Goal: Task Accomplishment & Management: Manage account settings

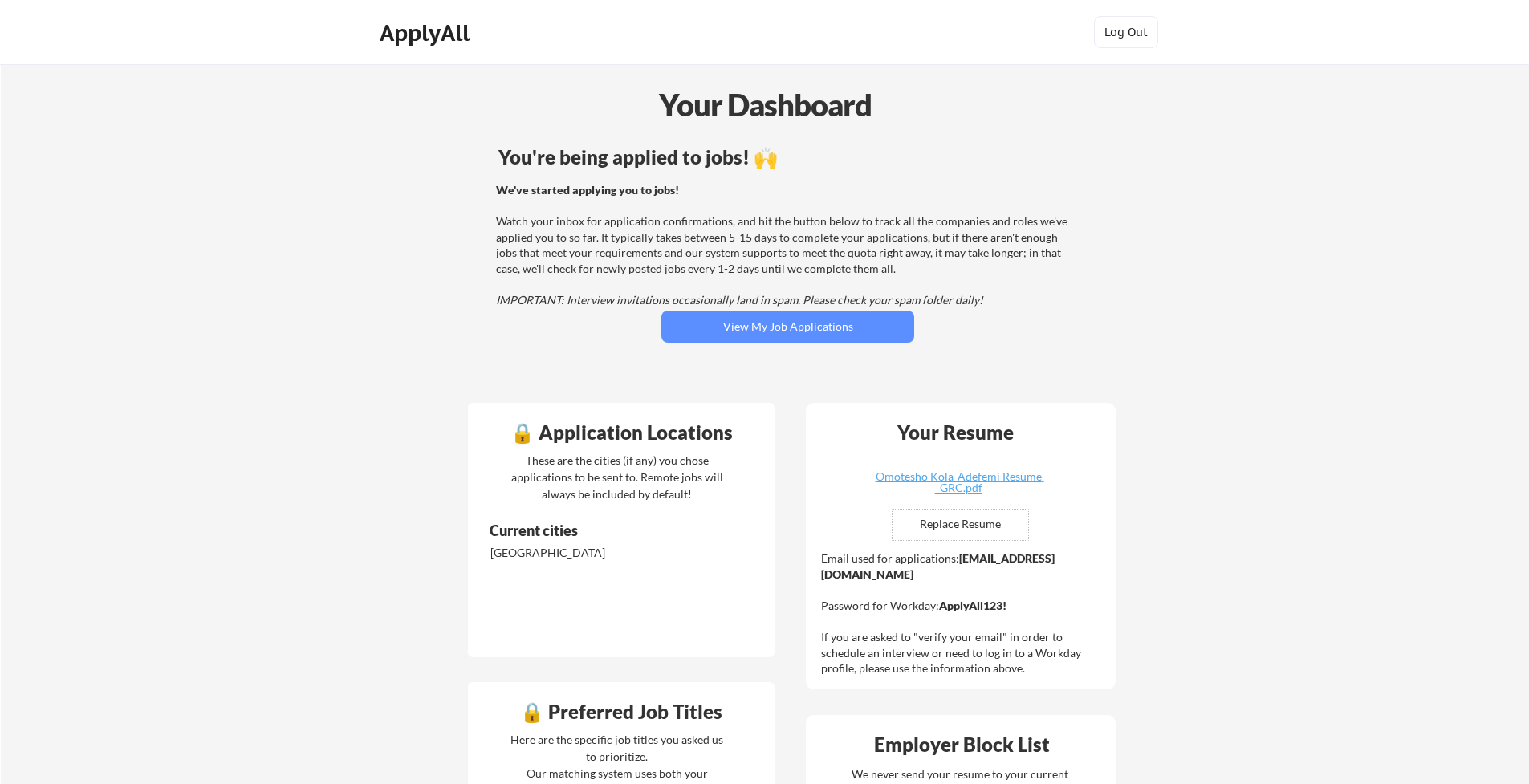
scroll to position [3, 0]
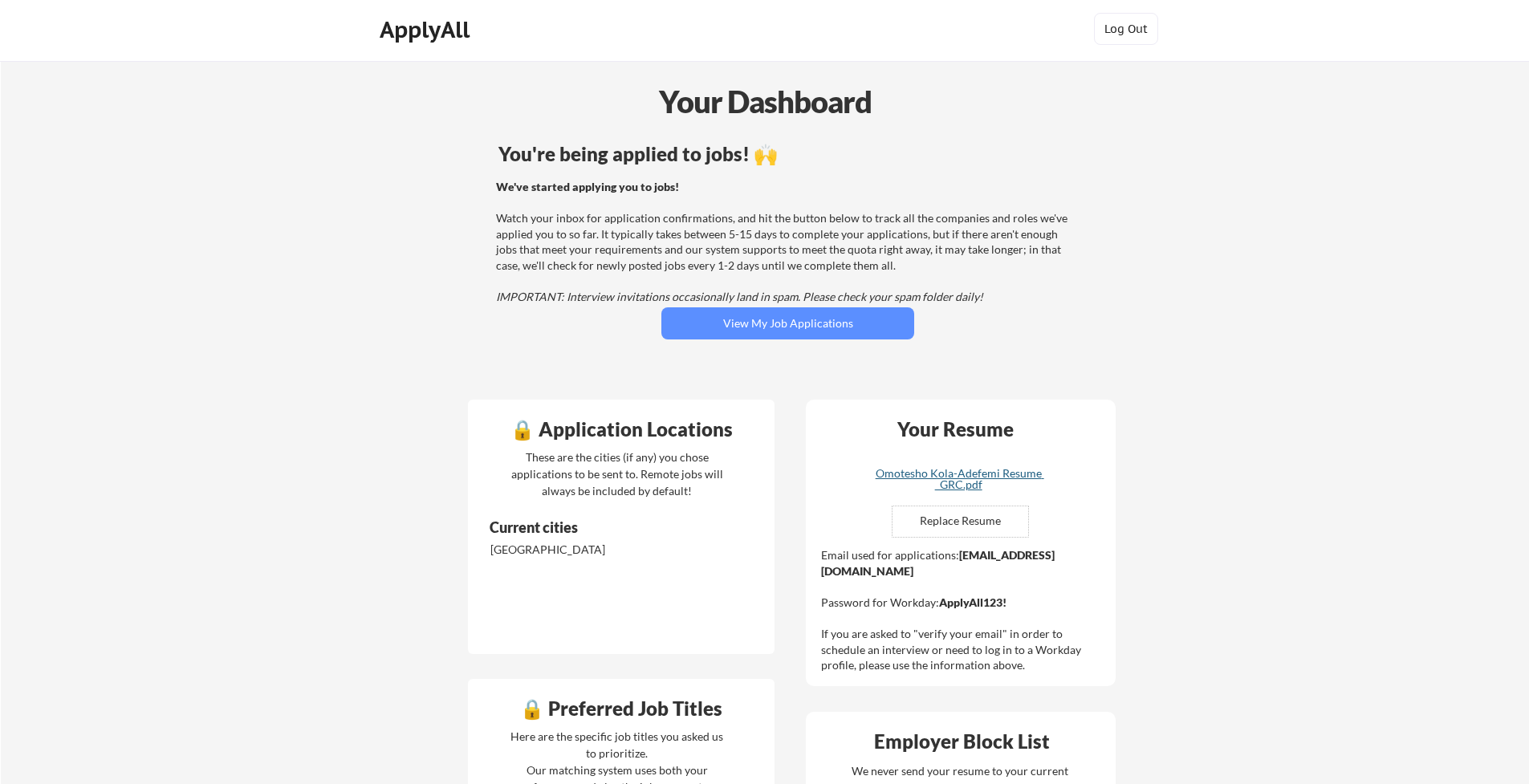
click at [964, 475] on div "Omotesho Kola-Adefemi Resume _GRC.pdf" at bounding box center [958, 479] width 191 height 22
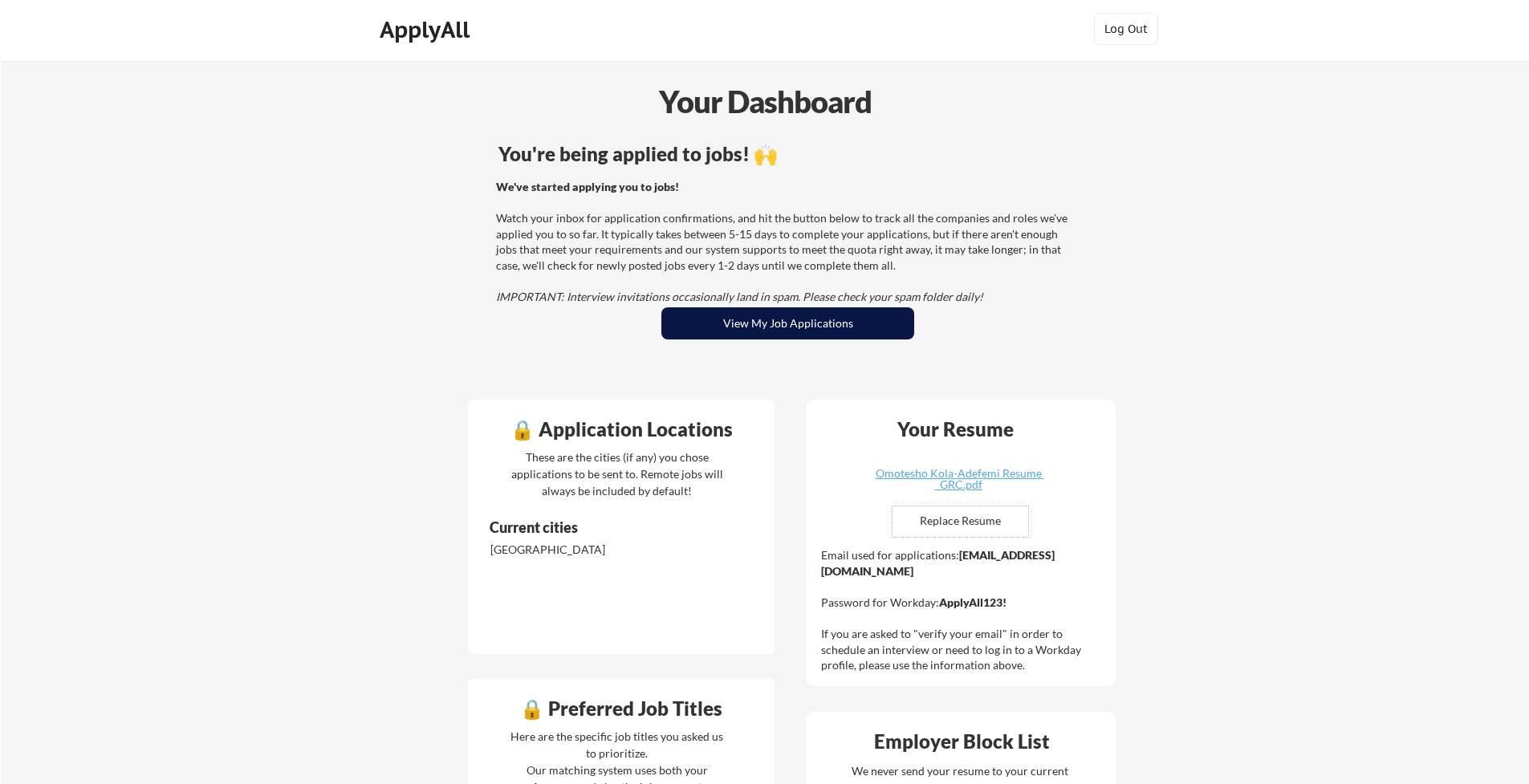
click at [788, 322] on button "View My Job Applications" at bounding box center [788, 324] width 253 height 32
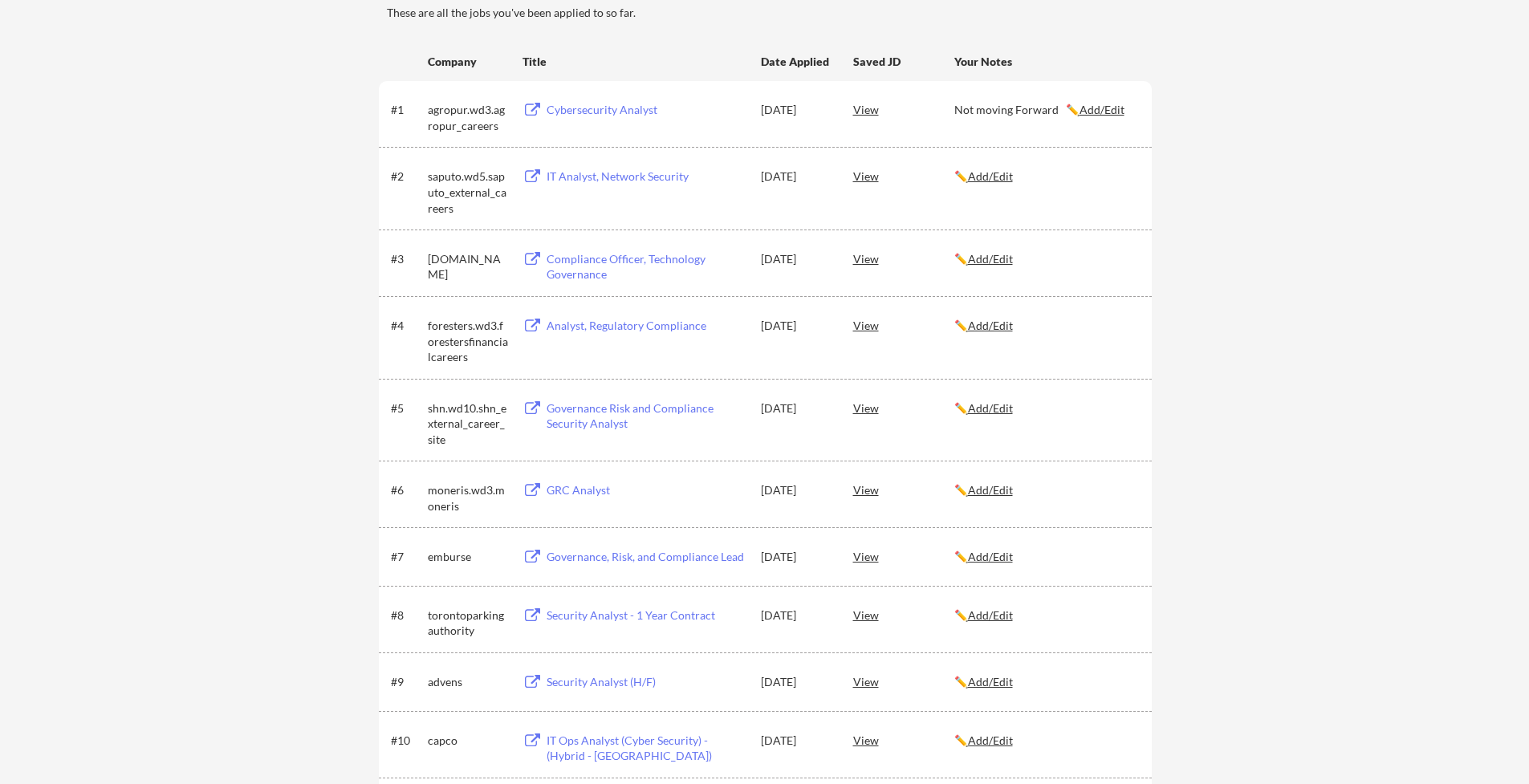
scroll to position [97, 0]
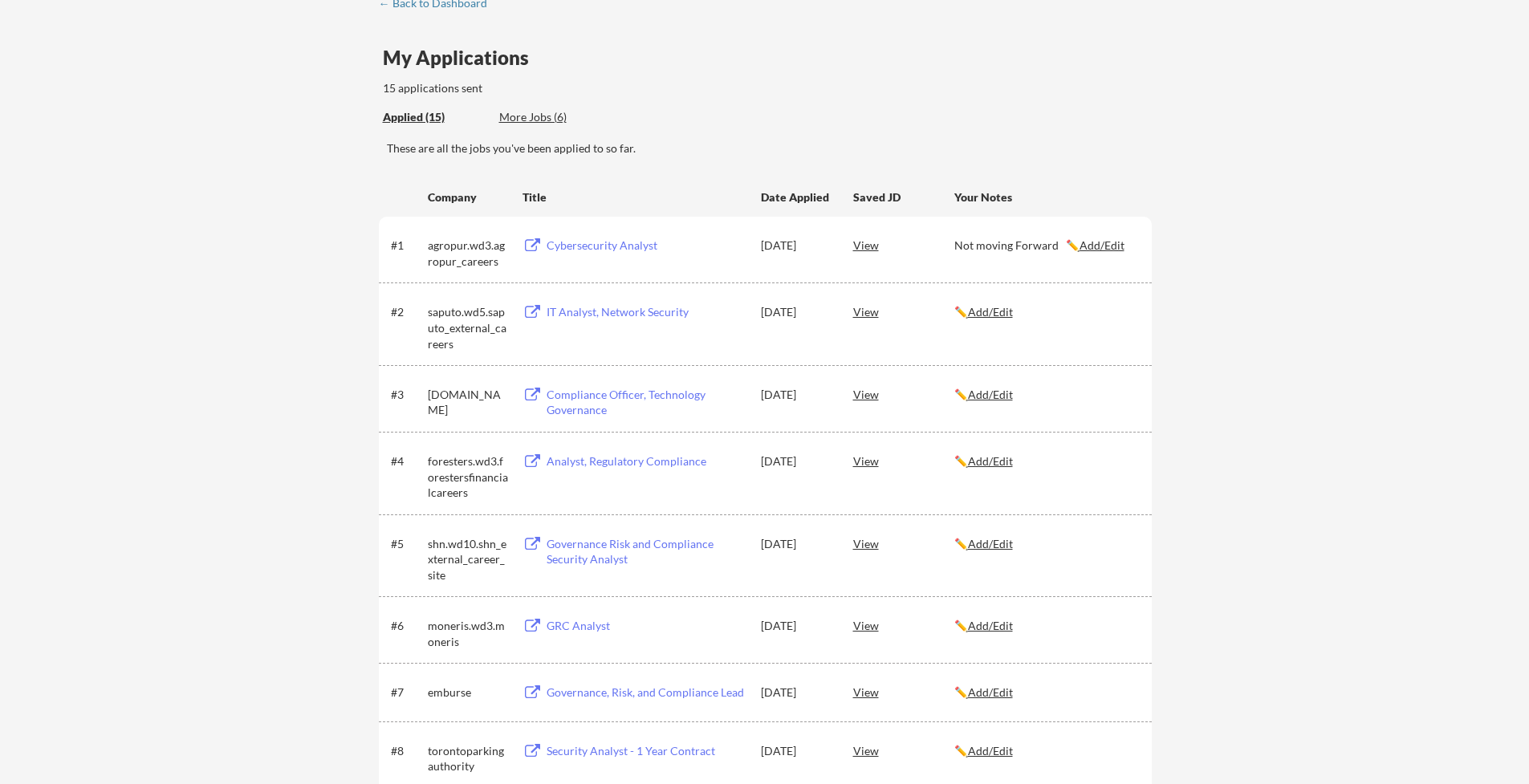
click at [864, 246] on div "View" at bounding box center [904, 245] width 101 height 29
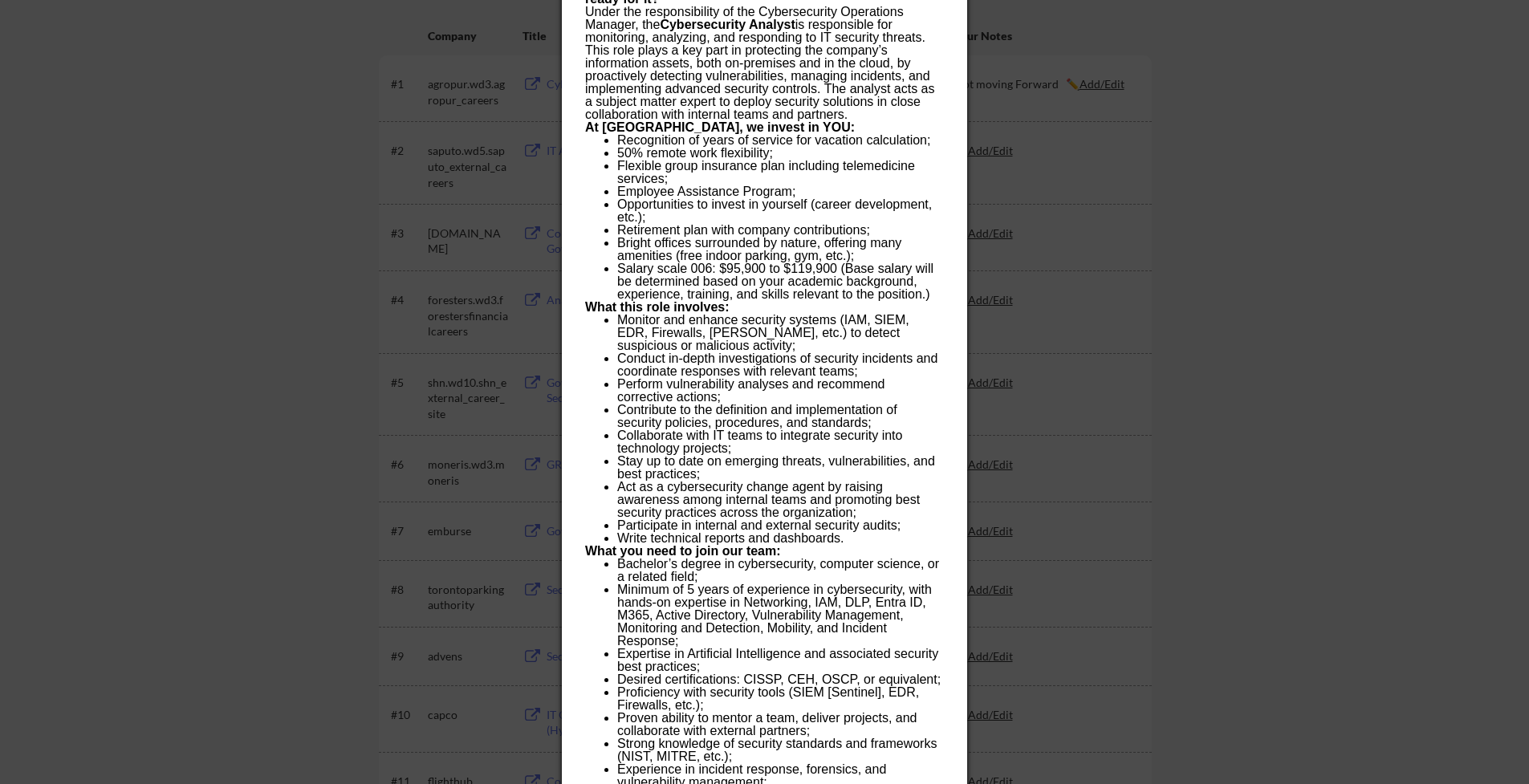
scroll to position [261, 0]
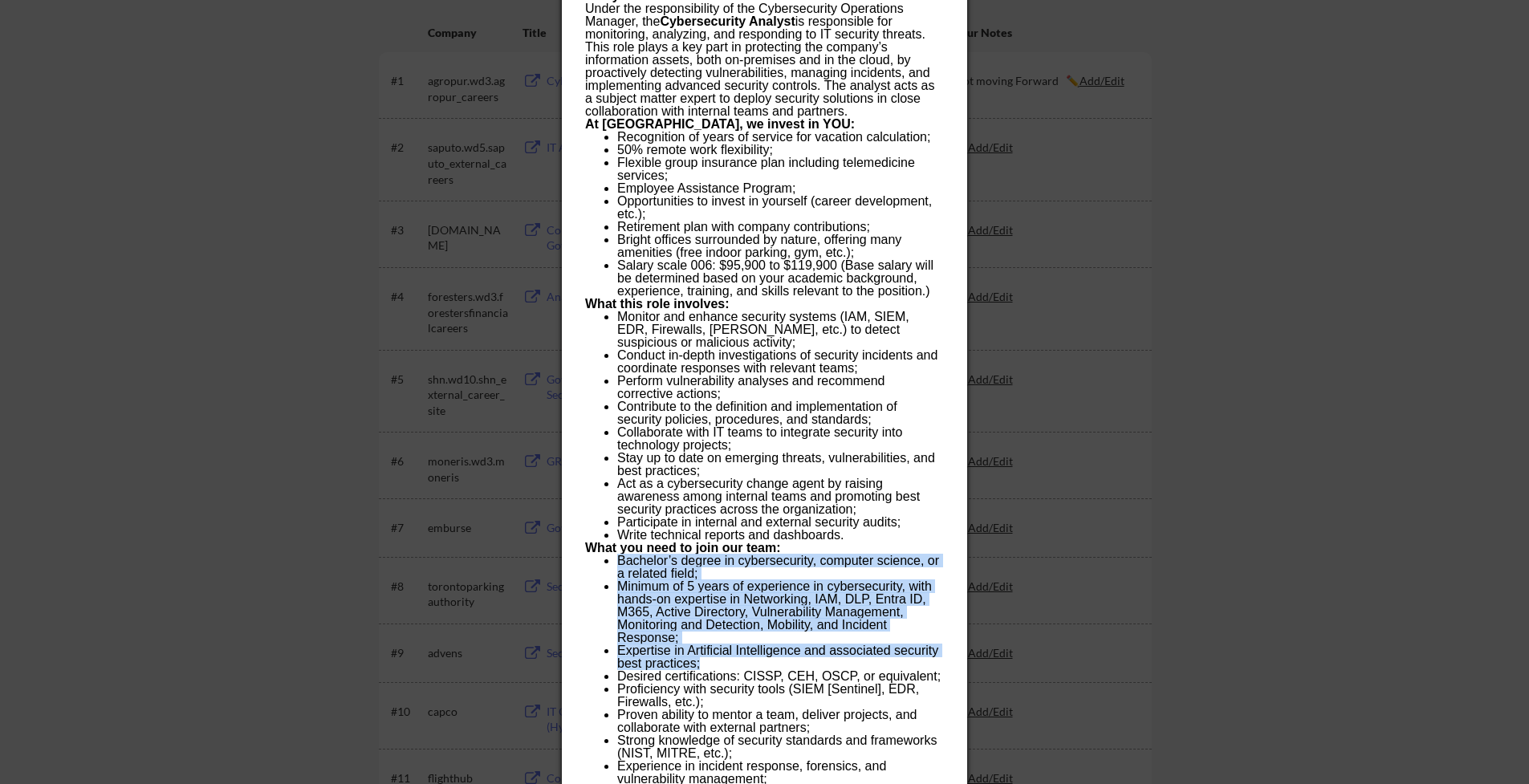
drag, startPoint x: 618, startPoint y: 563, endPoint x: 884, endPoint y: 661, distance: 283.5
click at [884, 661] on ul "Bachelor’s degree in cybersecurity, computer science, or a related field; Minim…" at bounding box center [764, 708] width 358 height 308
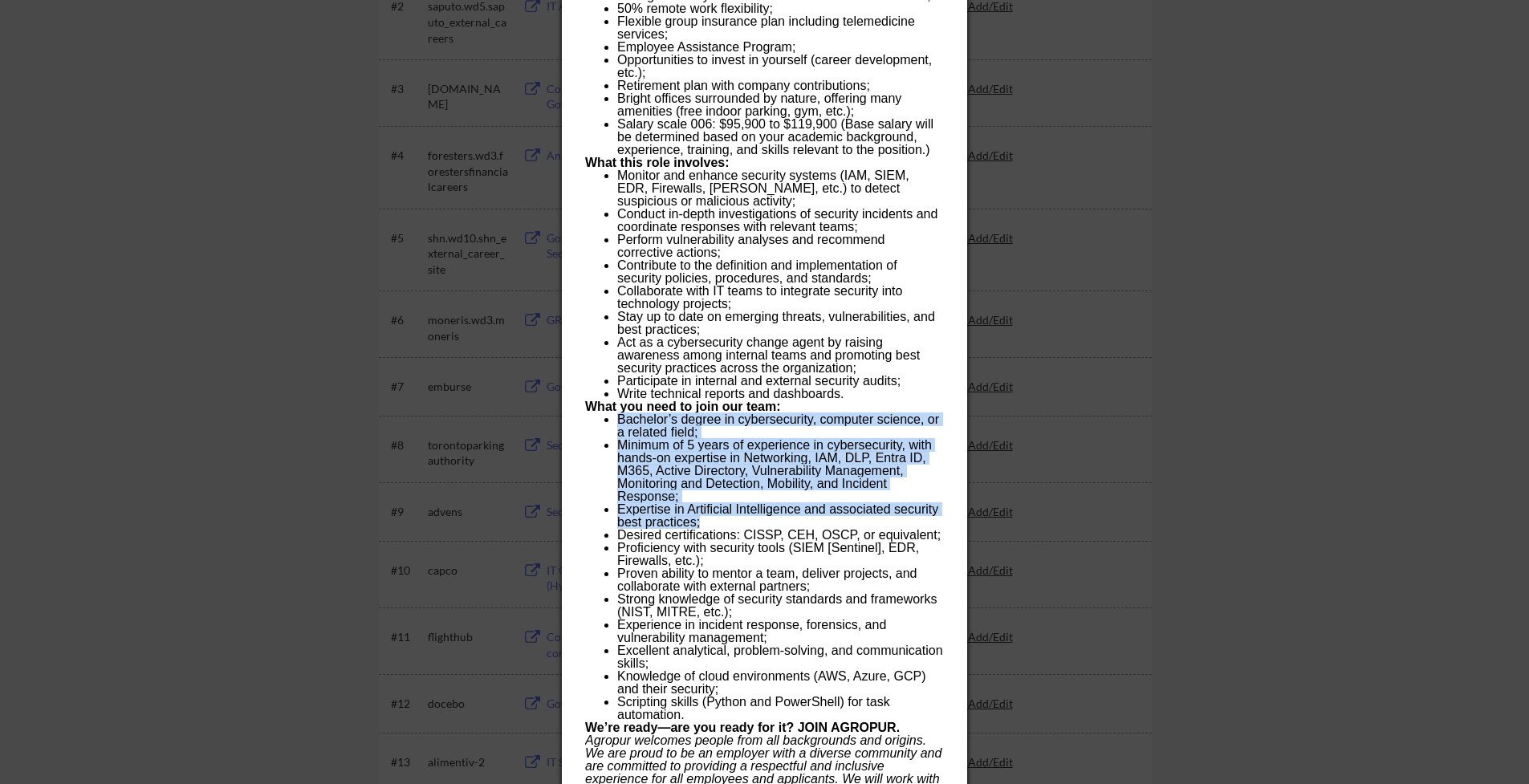
scroll to position [543, 0]
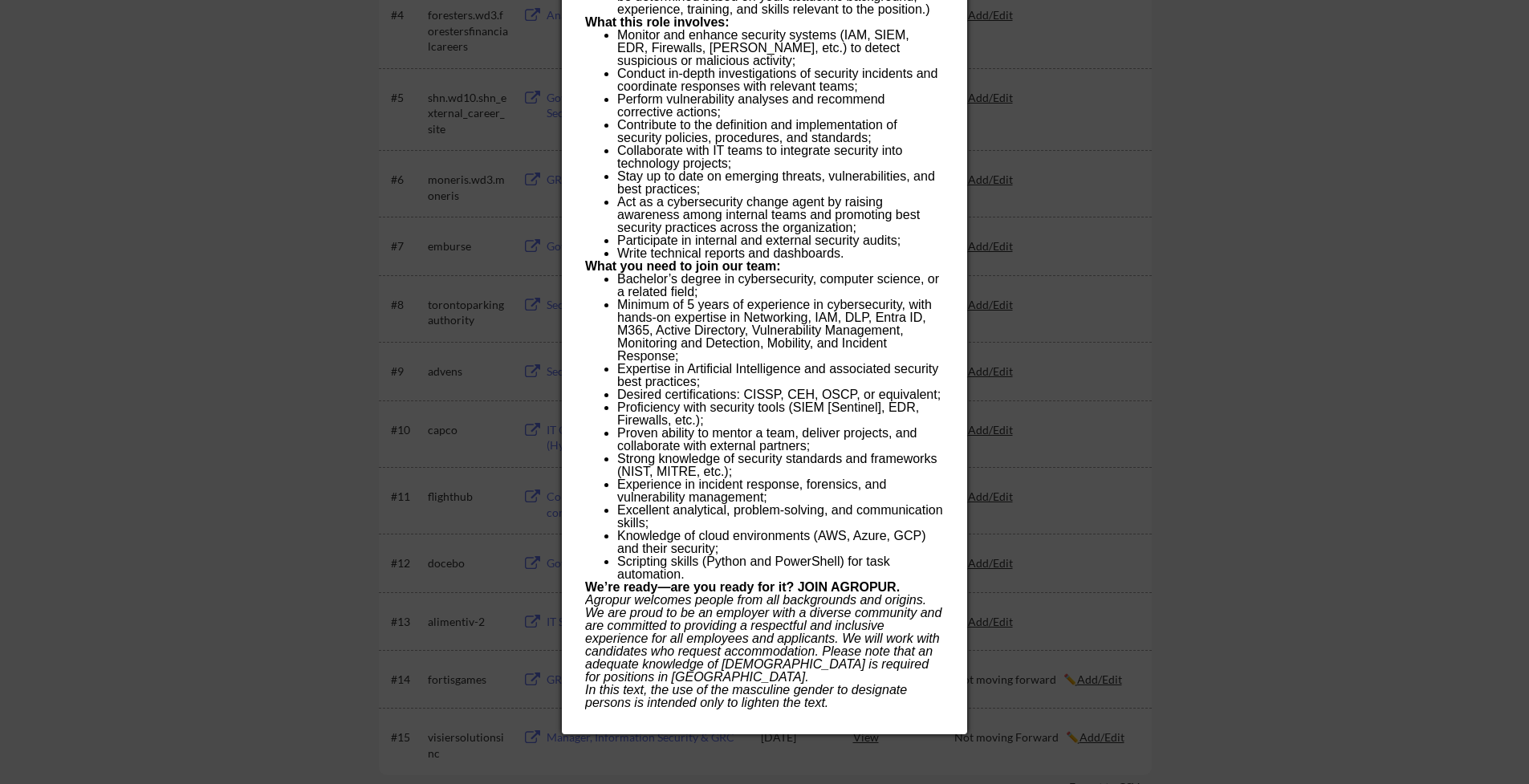
click at [788, 461] on li "Strong knowledge of security standards and frameworks (NIST, MITRE, etc.);" at bounding box center [779, 465] width 325 height 26
click at [1405, 399] on div at bounding box center [764, 392] width 1529 height 784
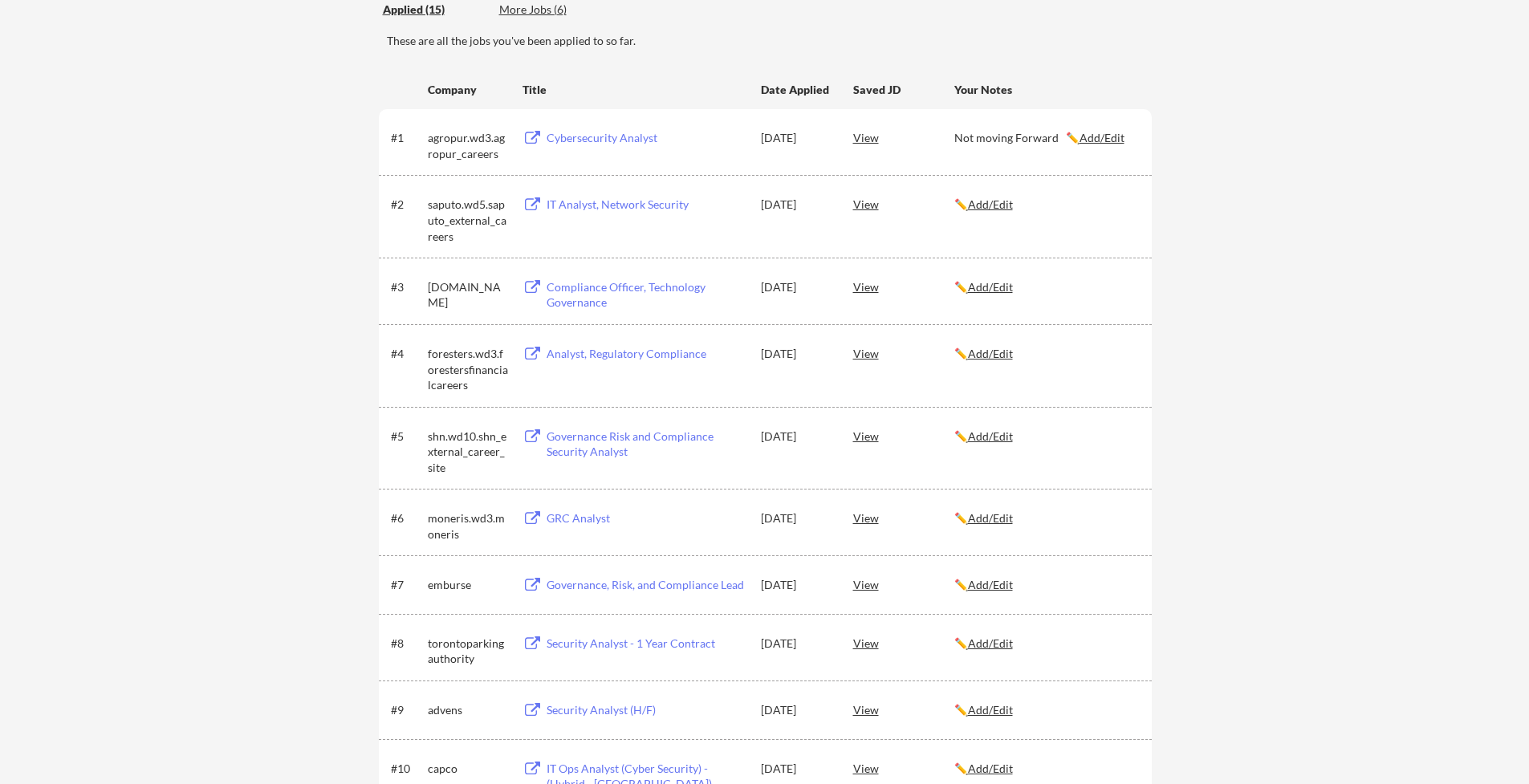
scroll to position [0, 0]
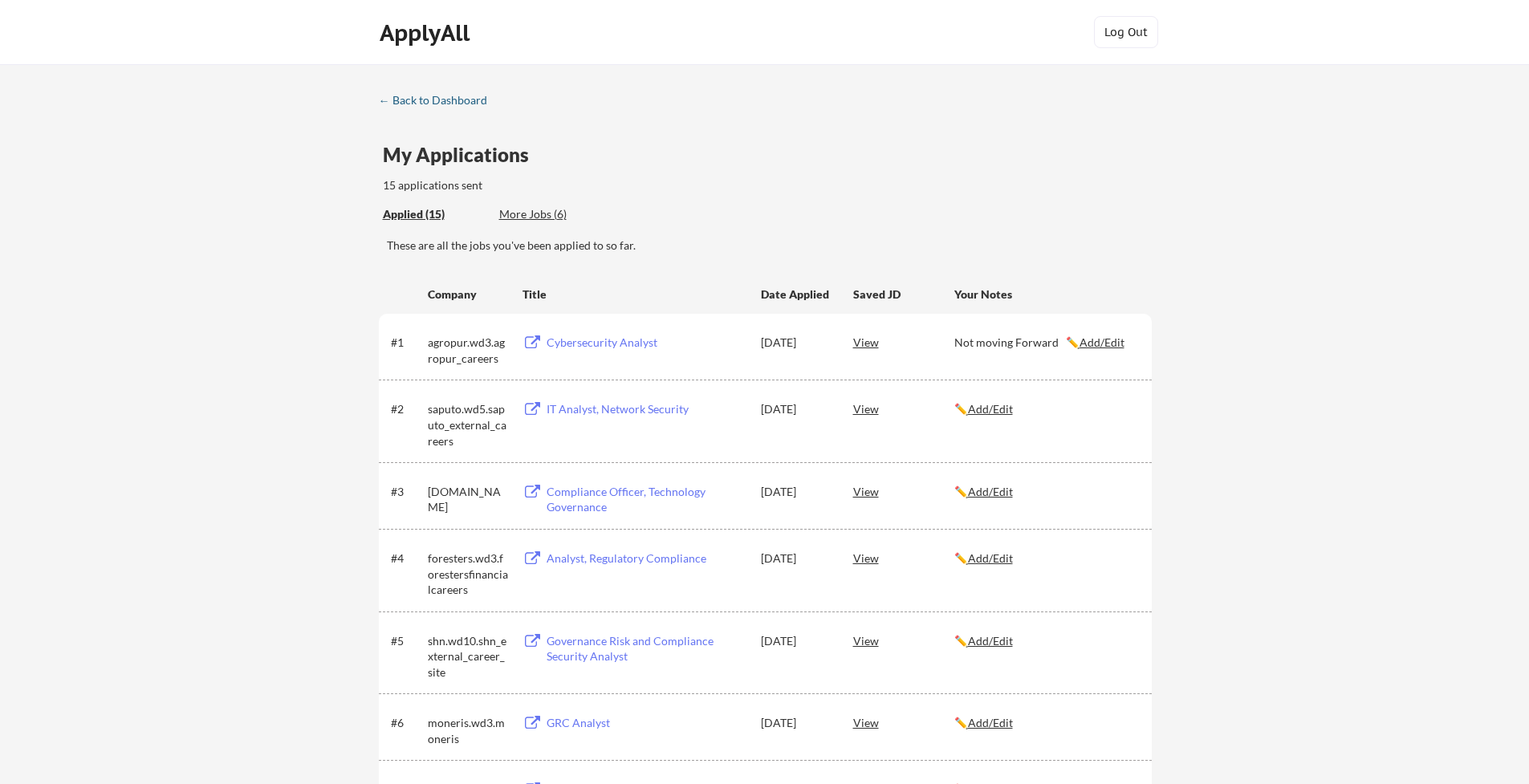
click at [381, 99] on div "← Back to Dashboard" at bounding box center [438, 100] width 120 height 11
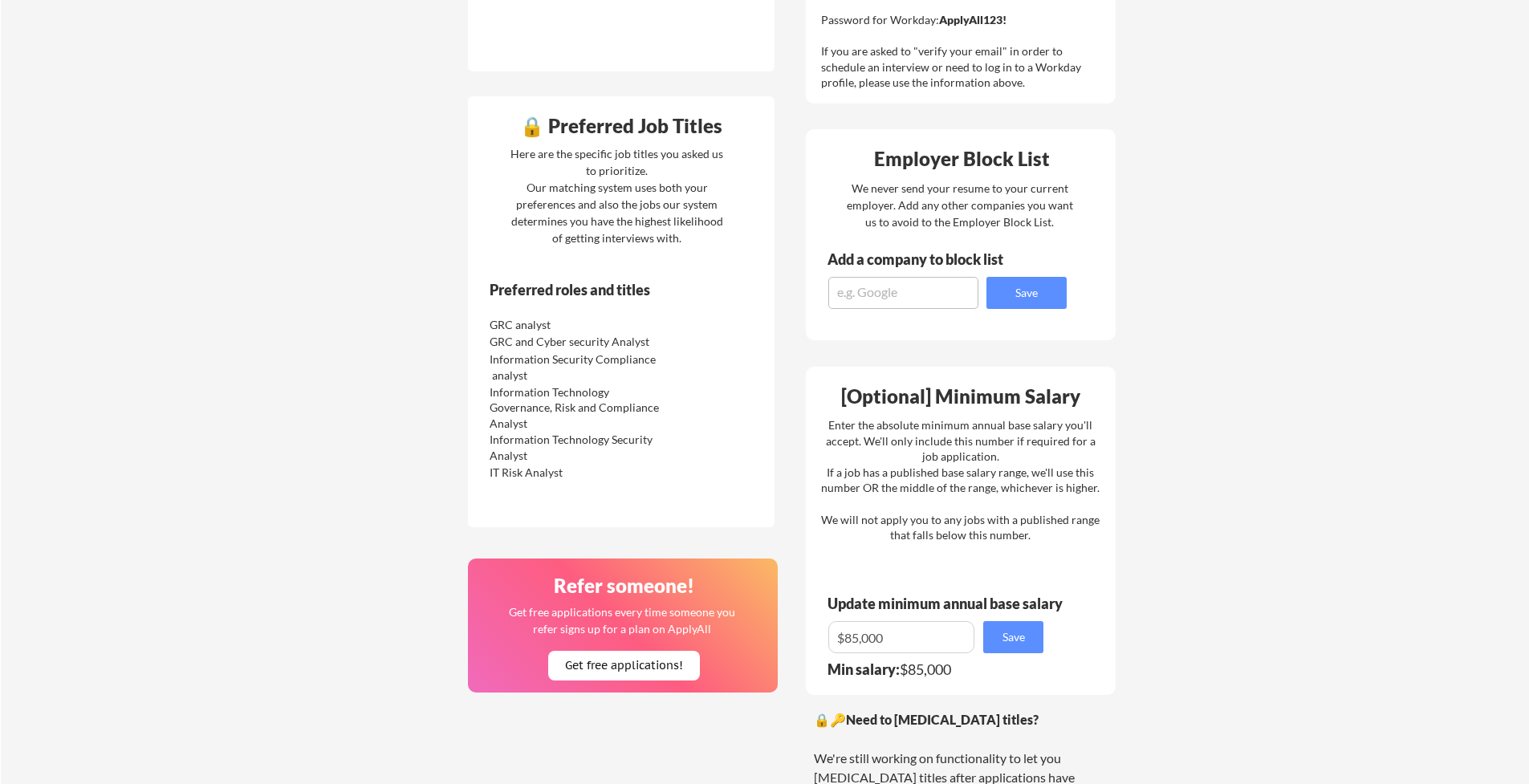
scroll to position [555, 0]
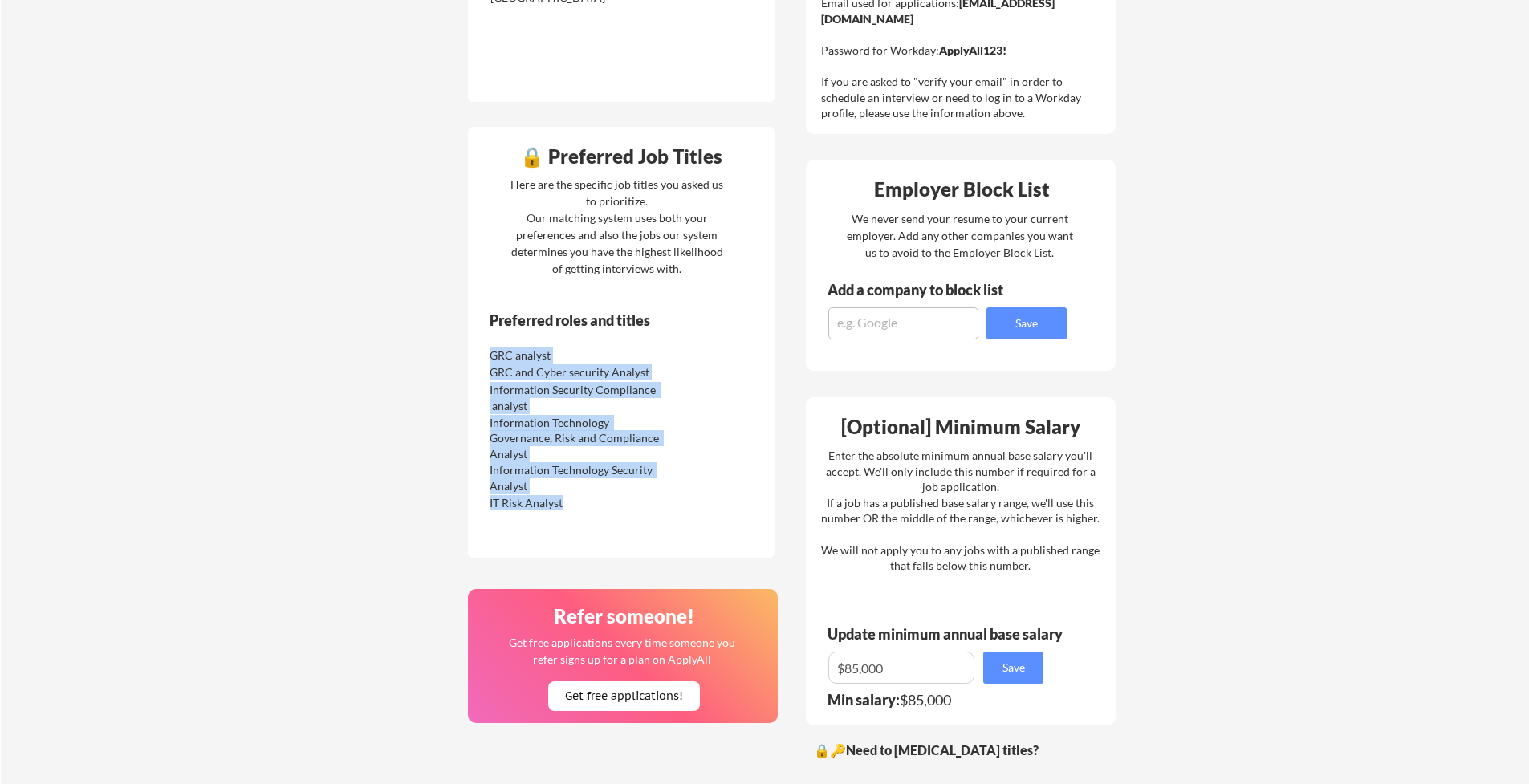
drag, startPoint x: 491, startPoint y: 354, endPoint x: 607, endPoint y: 505, distance: 190.4
click at [607, 505] on div "GRC analyst GRC and Cyber security Analyst Information Security Compliance anal…" at bounding box center [586, 428] width 202 height 166
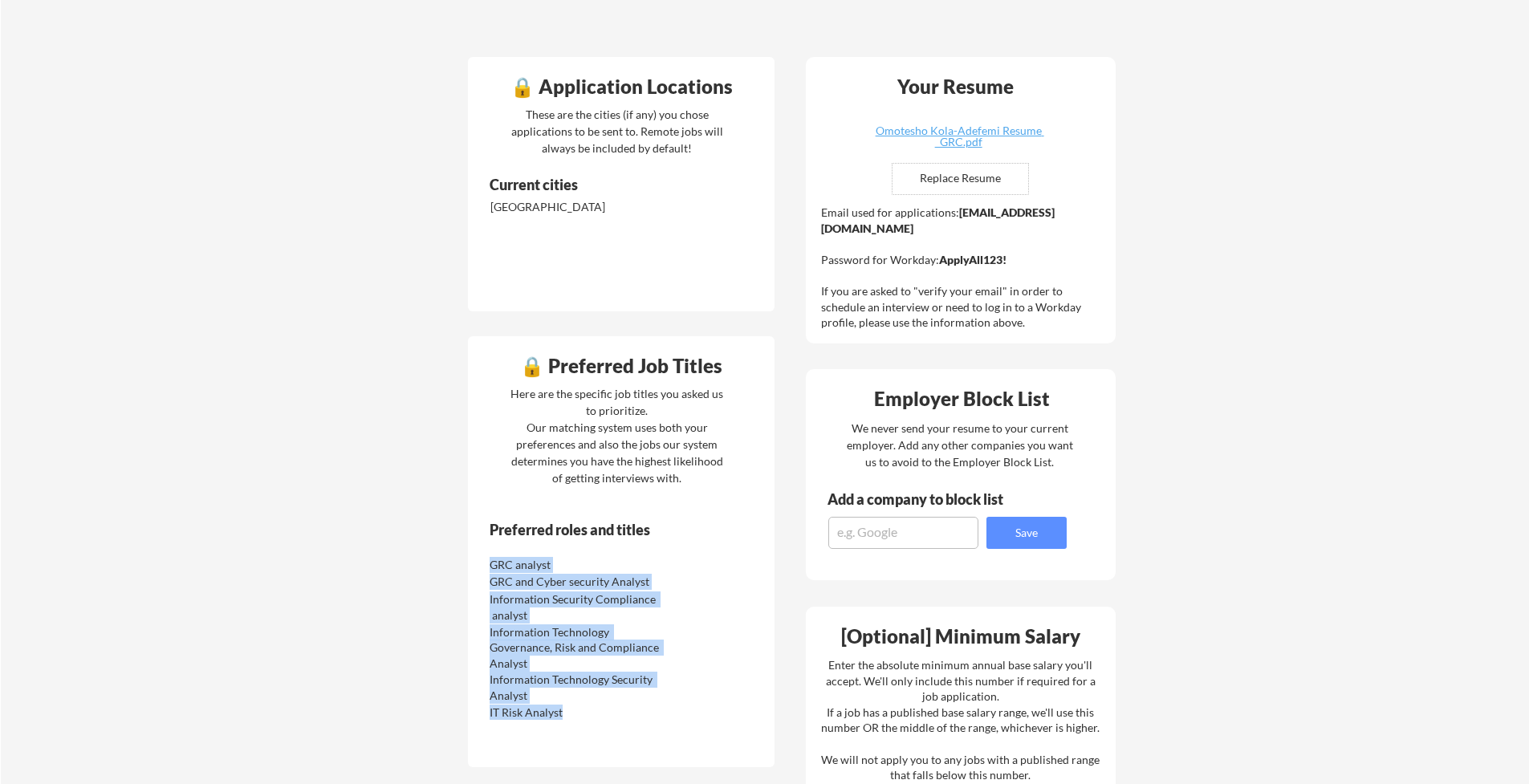
scroll to position [691, 0]
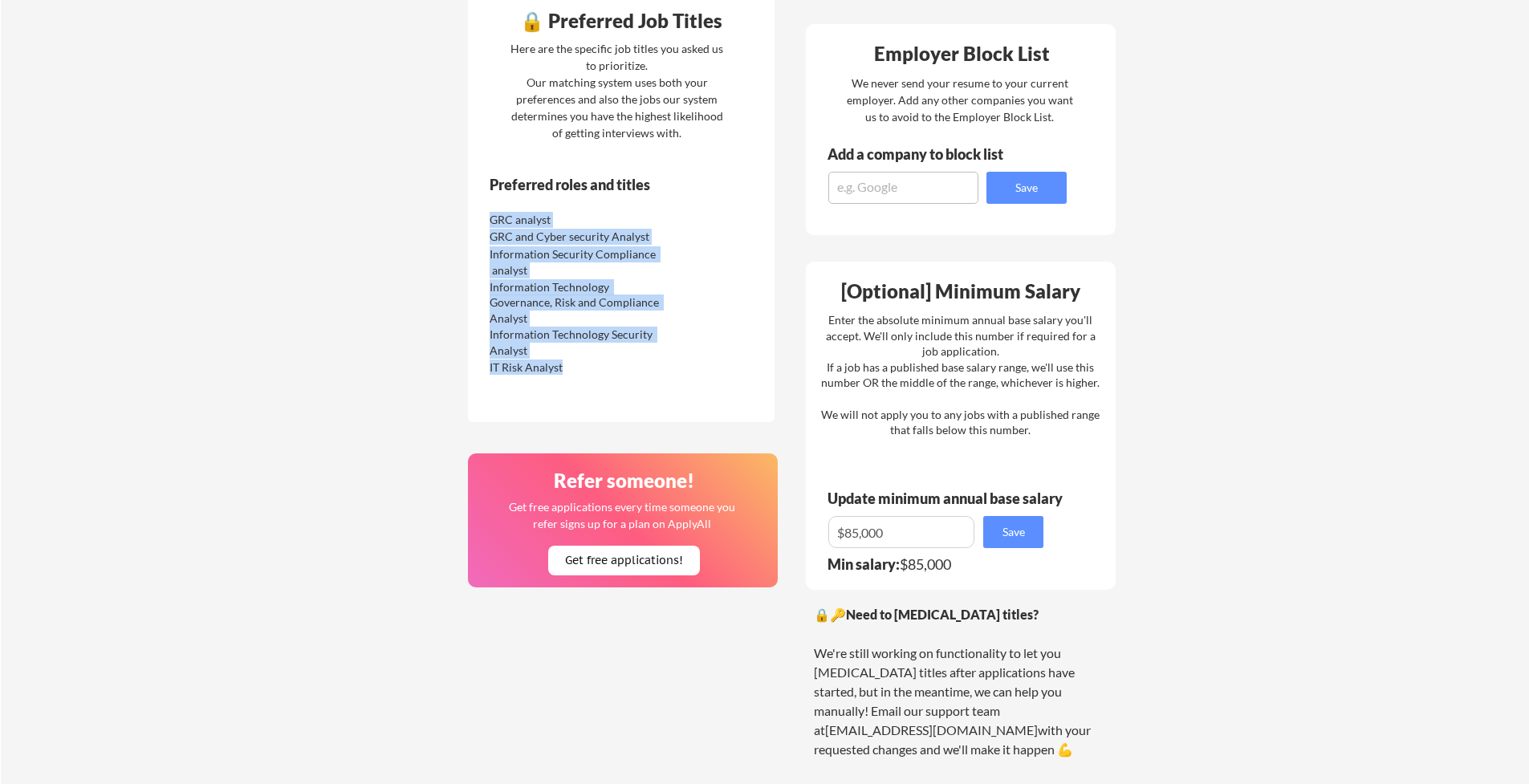
click at [573, 245] on div "Information Security Compliance analyst" at bounding box center [586, 260] width 202 height 33
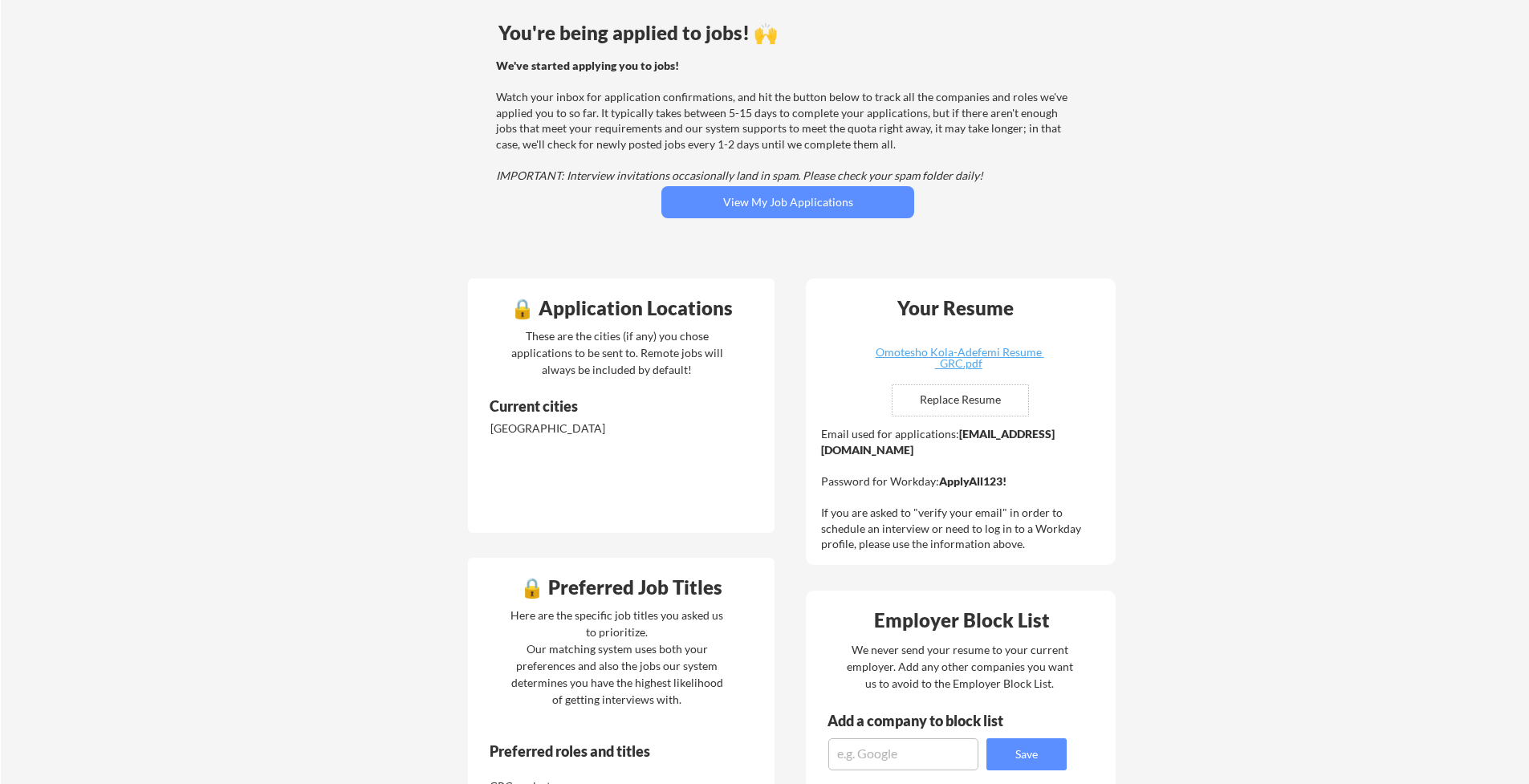
scroll to position [0, 0]
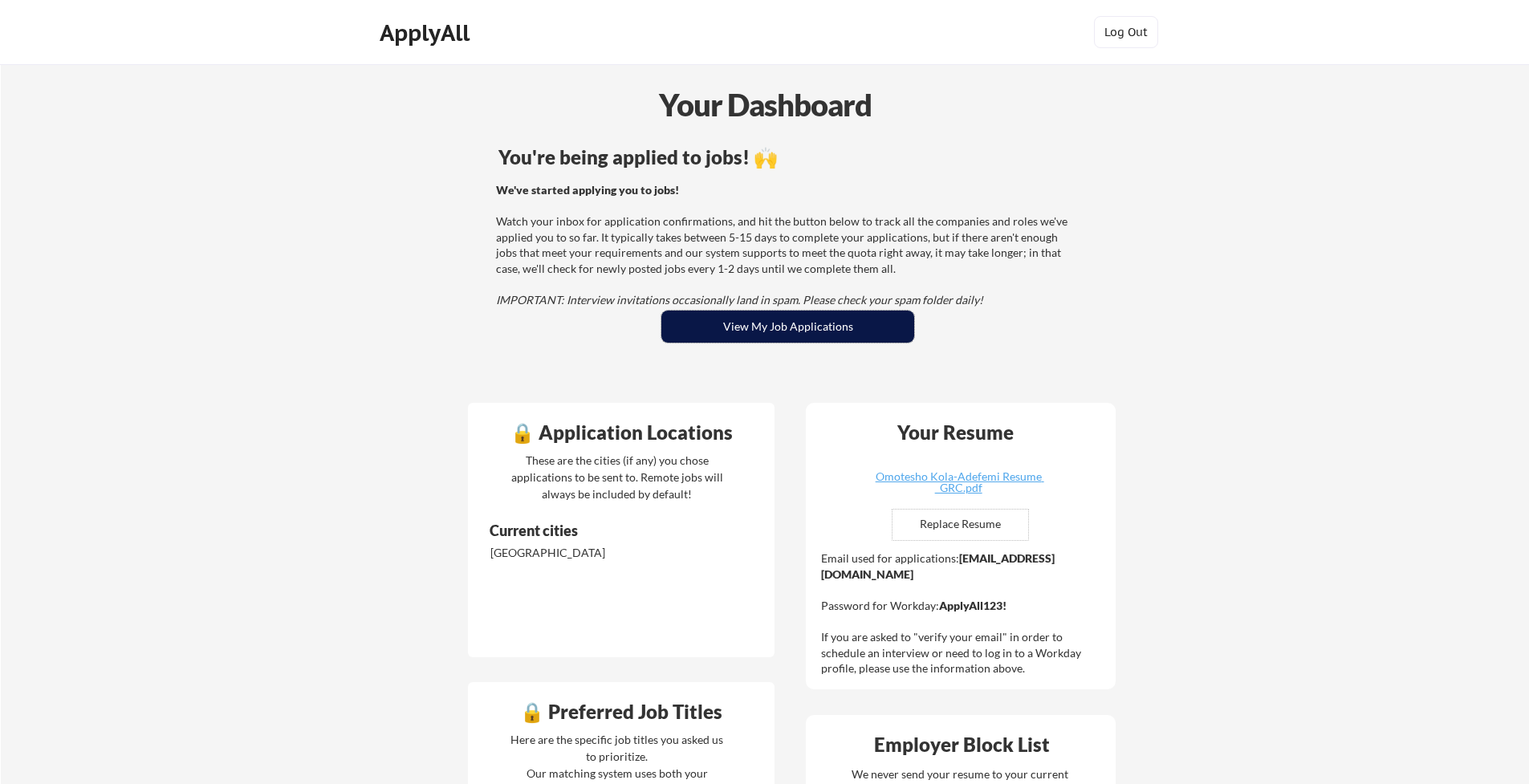
click at [759, 317] on button "View My Job Applications" at bounding box center [788, 327] width 253 height 32
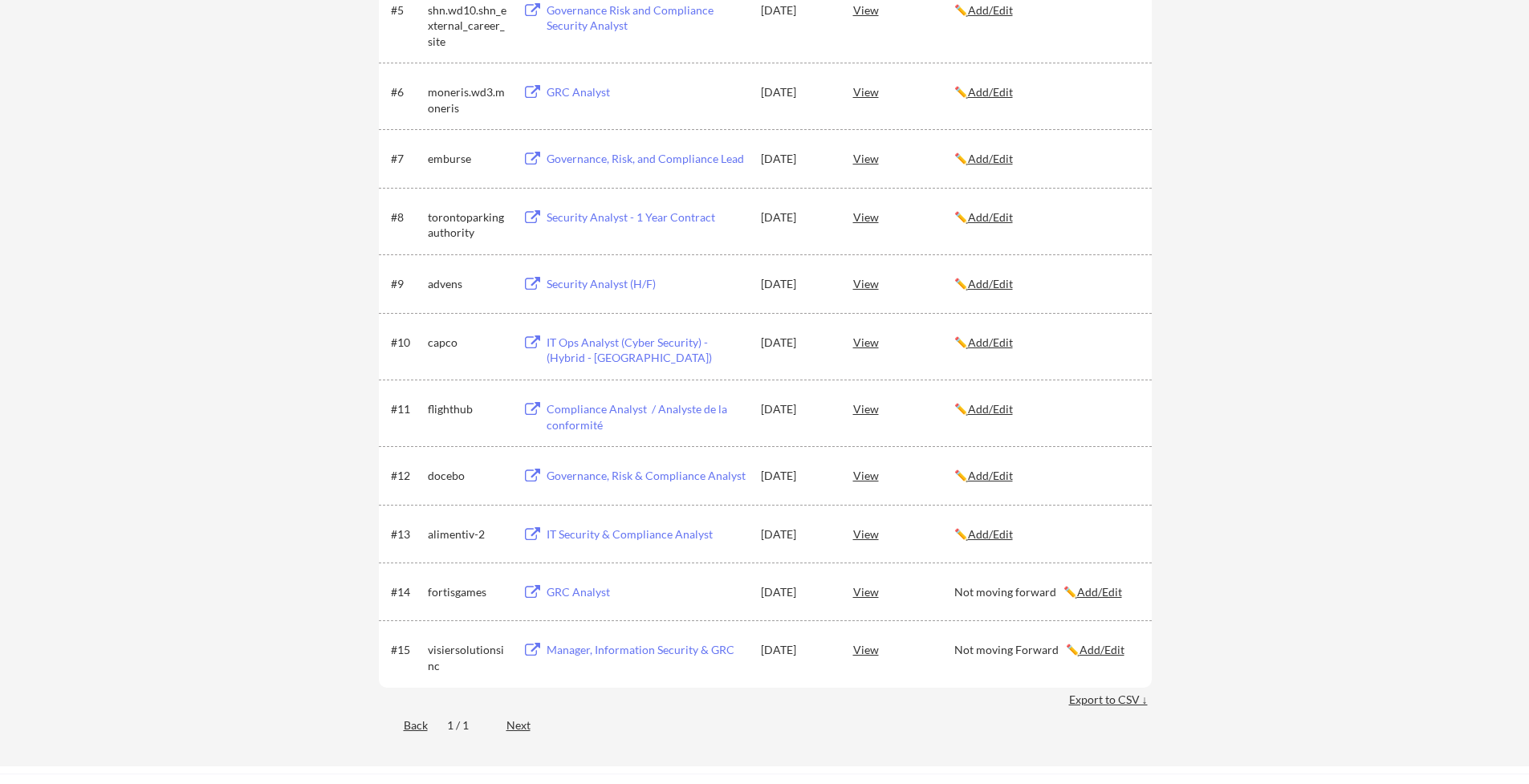
scroll to position [734, 0]
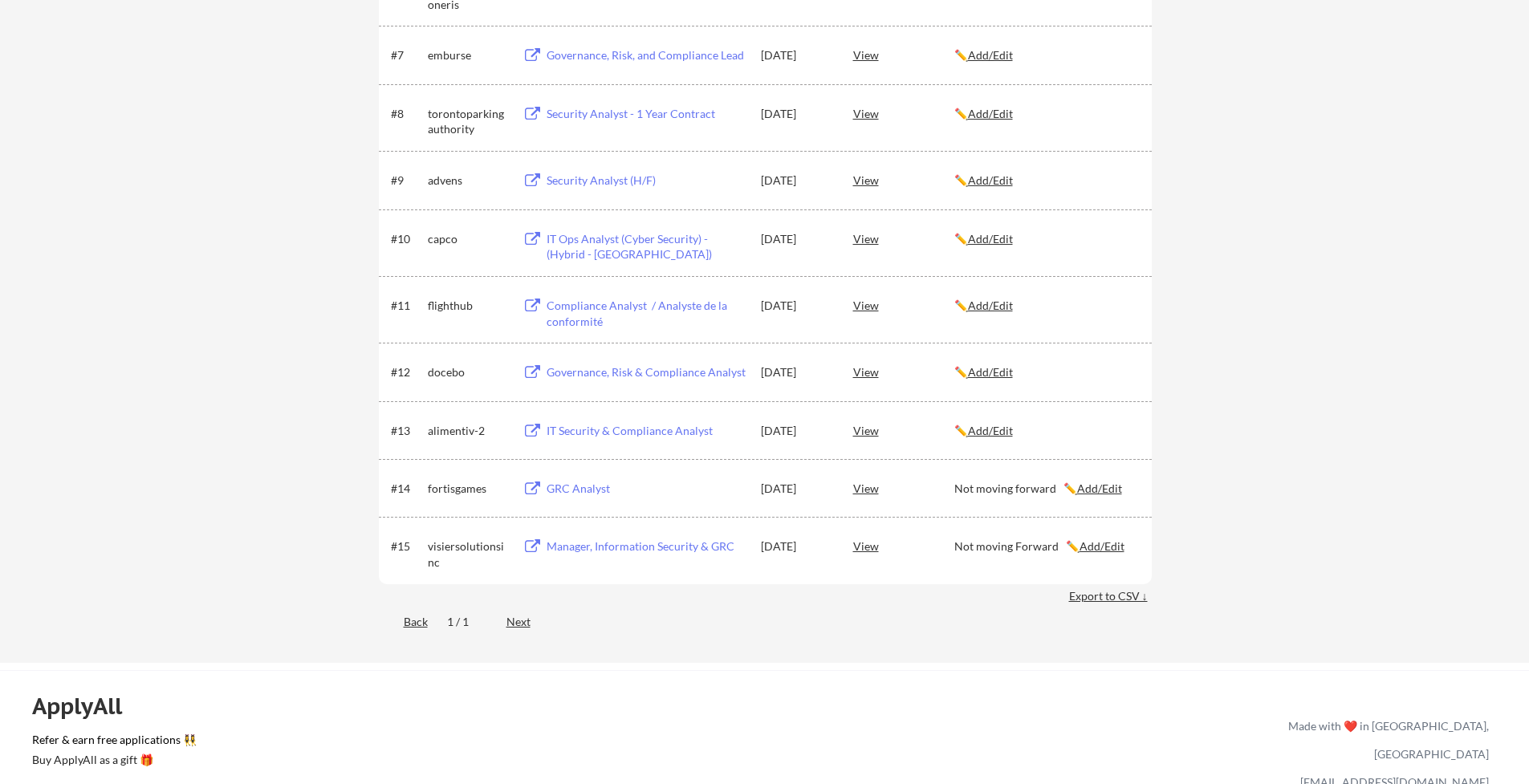
click at [523, 623] on div "Next" at bounding box center [528, 622] width 43 height 16
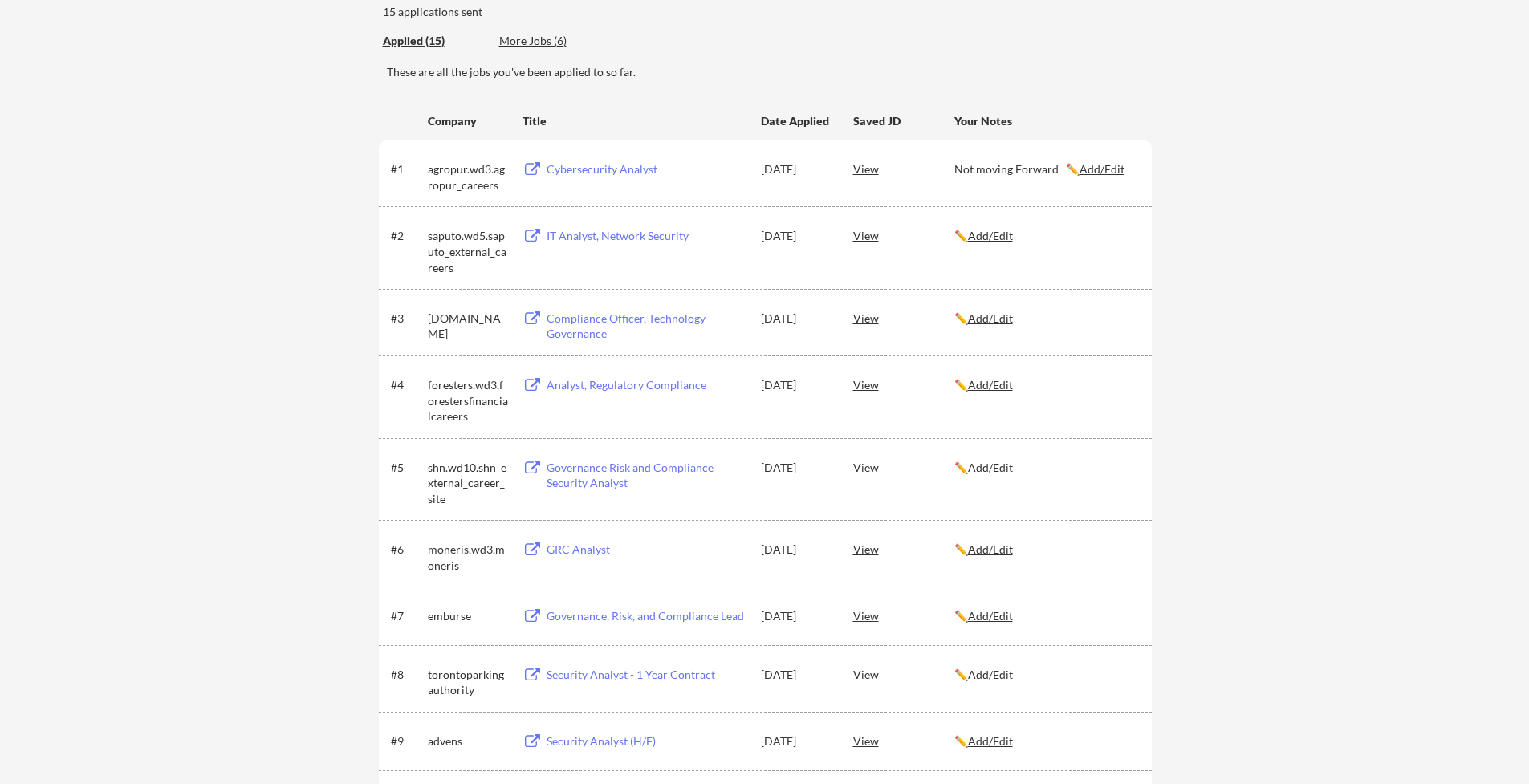
scroll to position [0, 0]
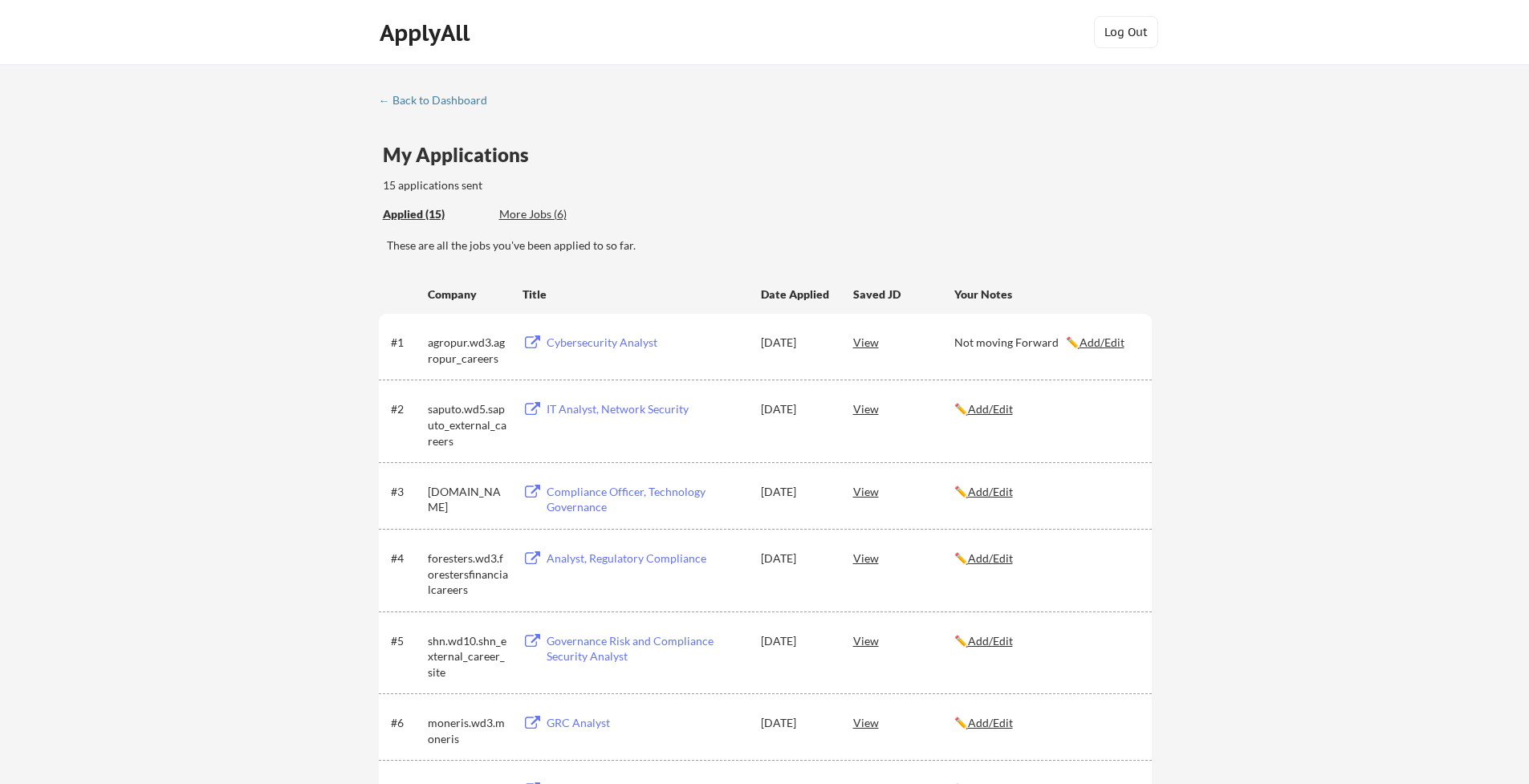
click at [525, 212] on div "More Jobs (6)" at bounding box center [558, 214] width 118 height 16
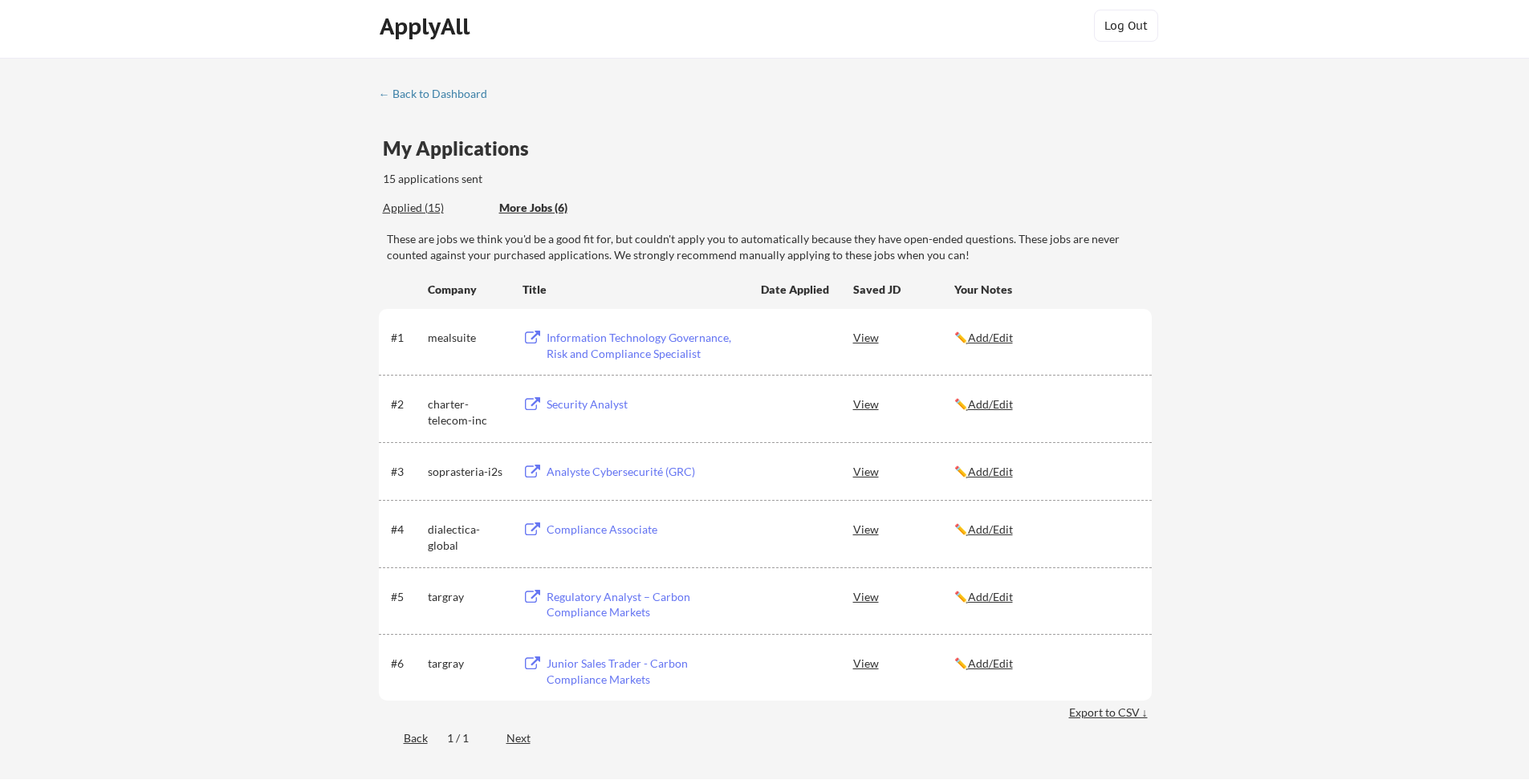
scroll to position [47, 0]
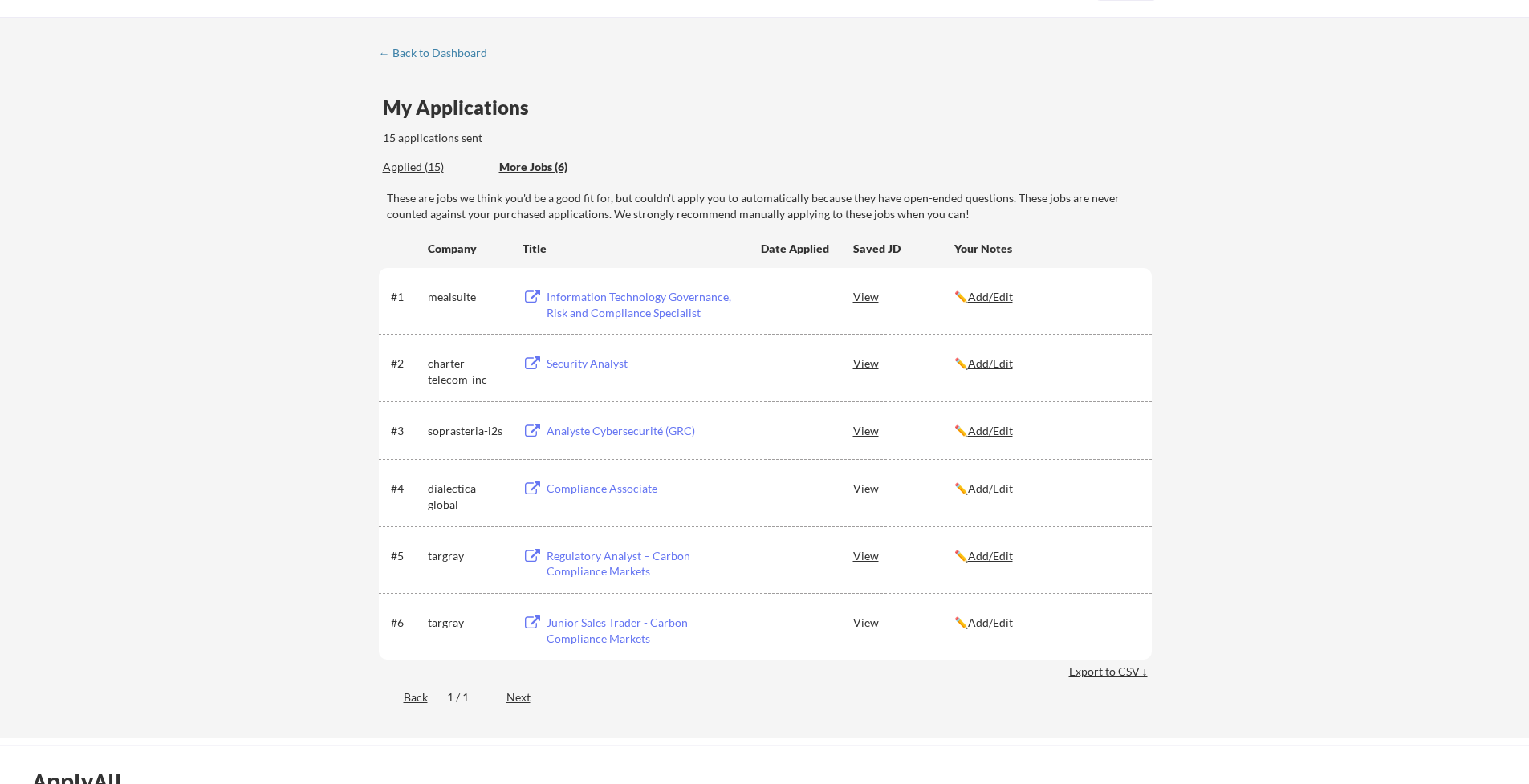
click at [854, 552] on div "View" at bounding box center [904, 555] width 101 height 29
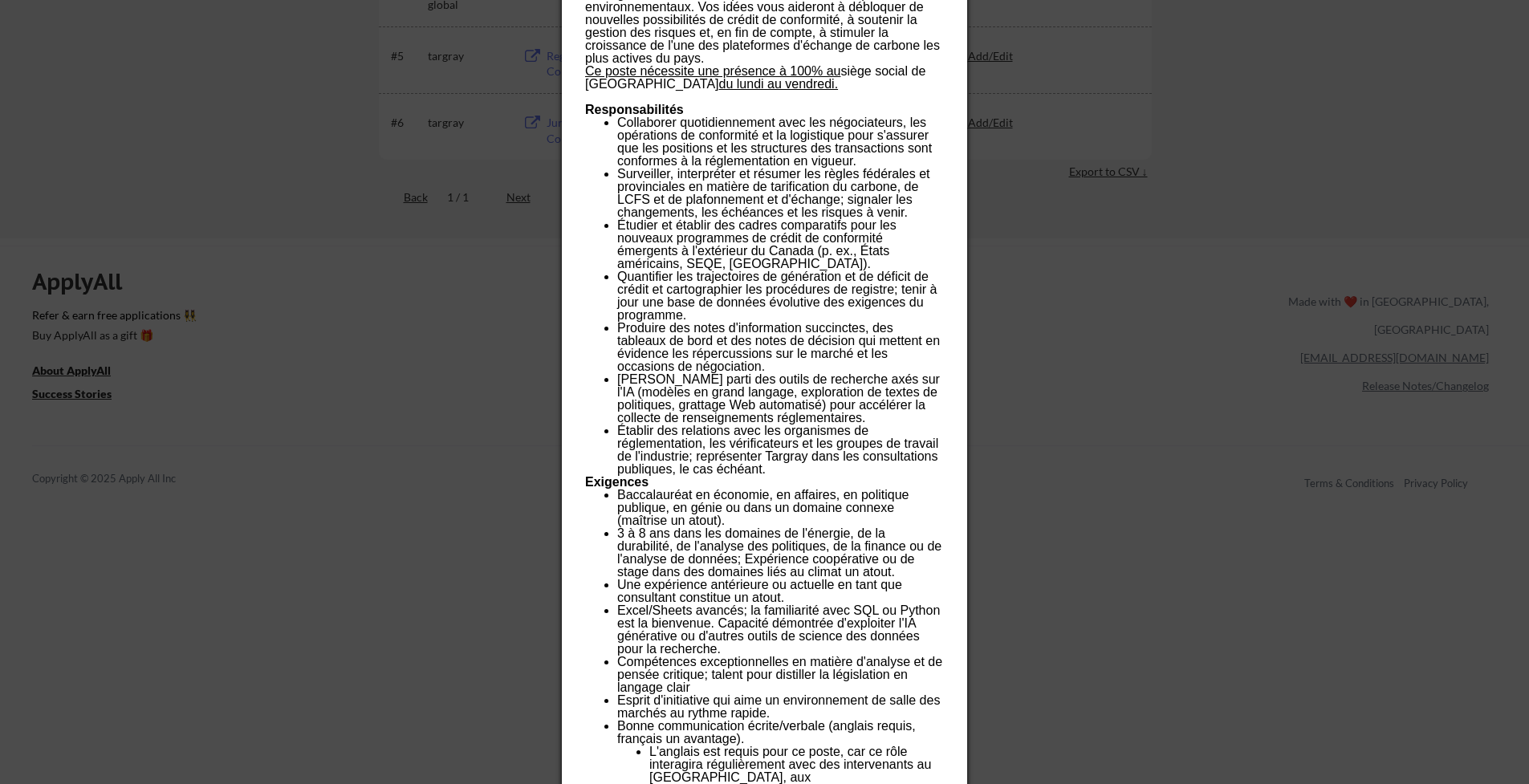
click at [1239, 410] on div at bounding box center [764, 392] width 1529 height 784
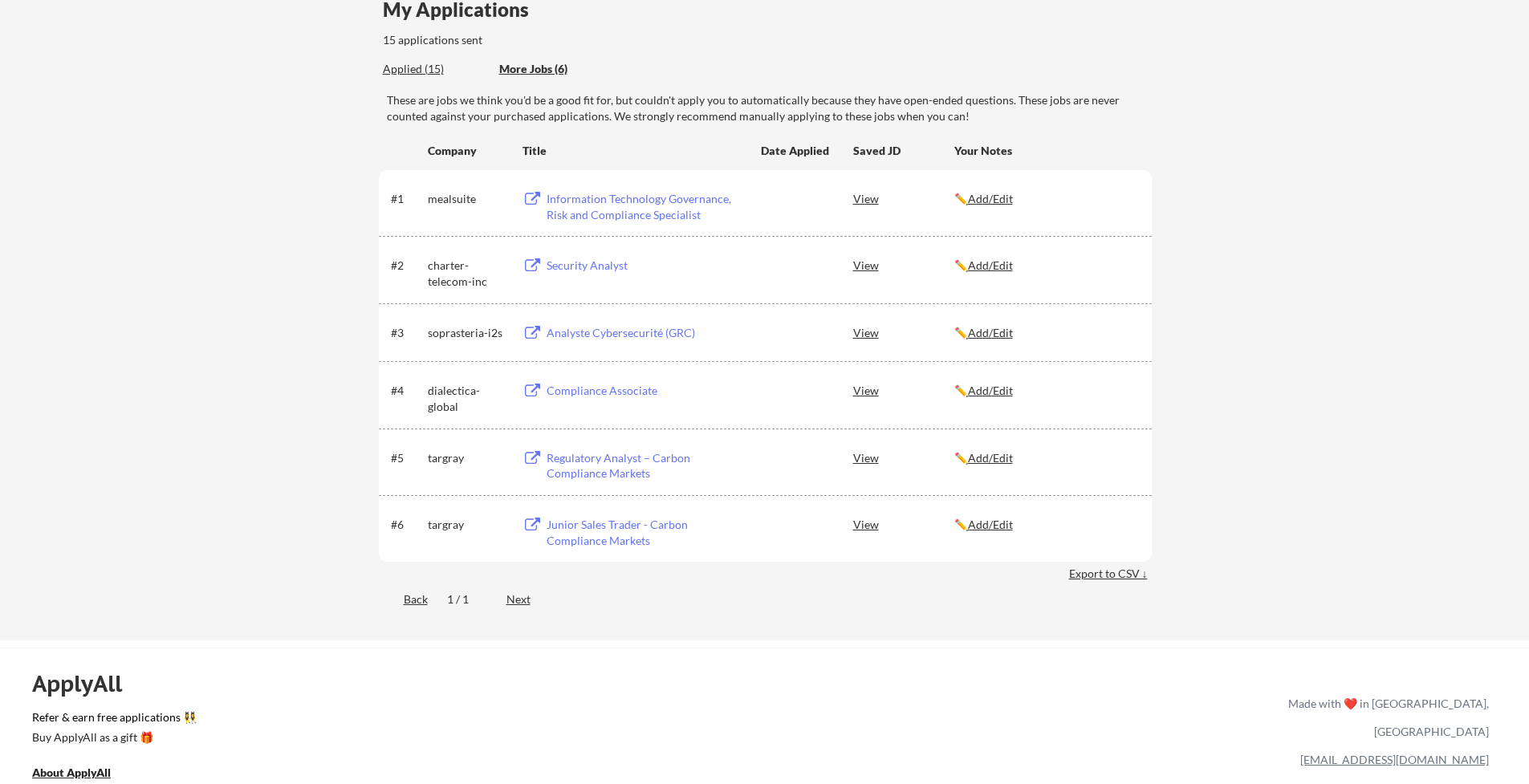
scroll to position [99, 0]
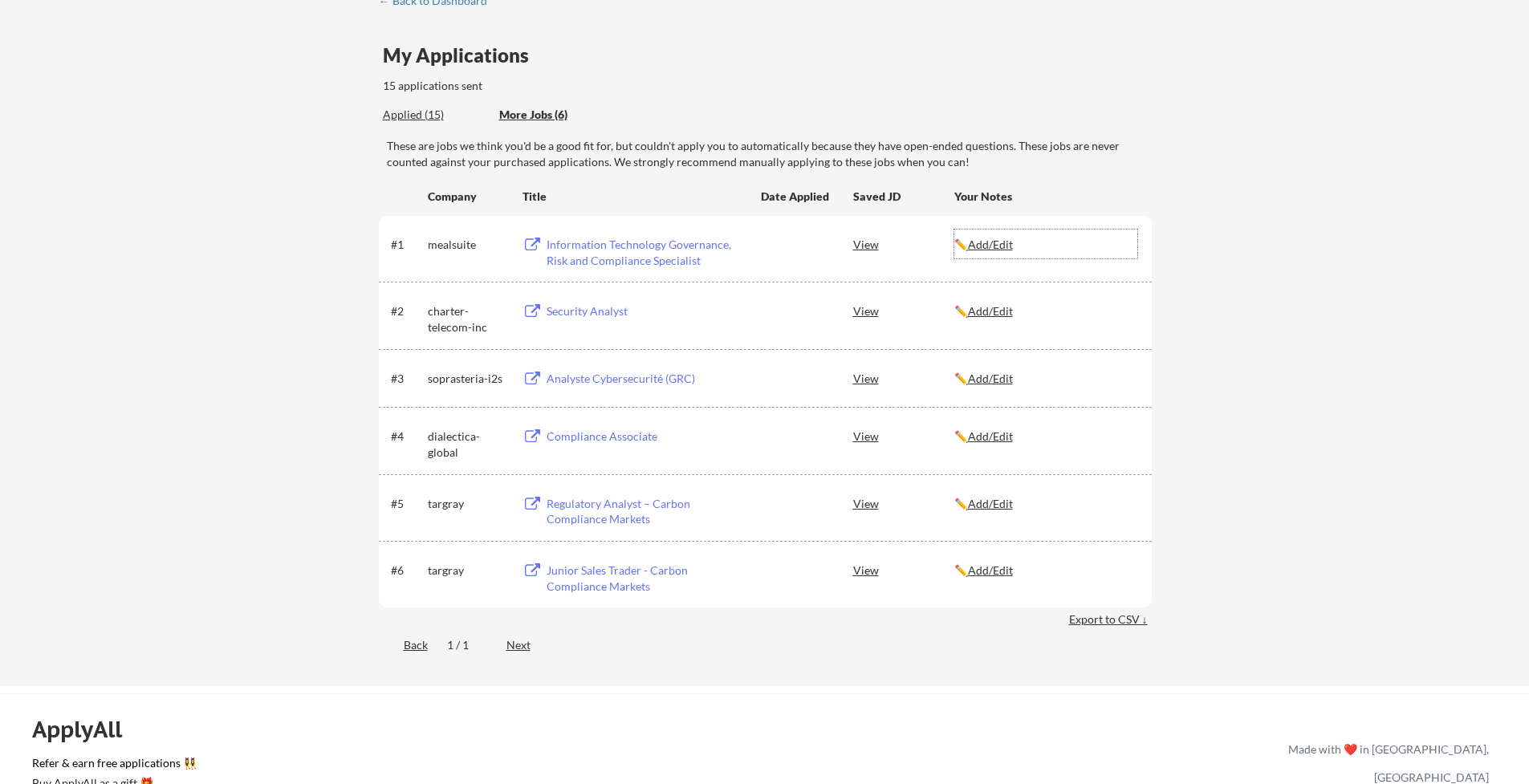
click at [991, 250] on u "Add/Edit" at bounding box center [990, 244] width 45 height 14
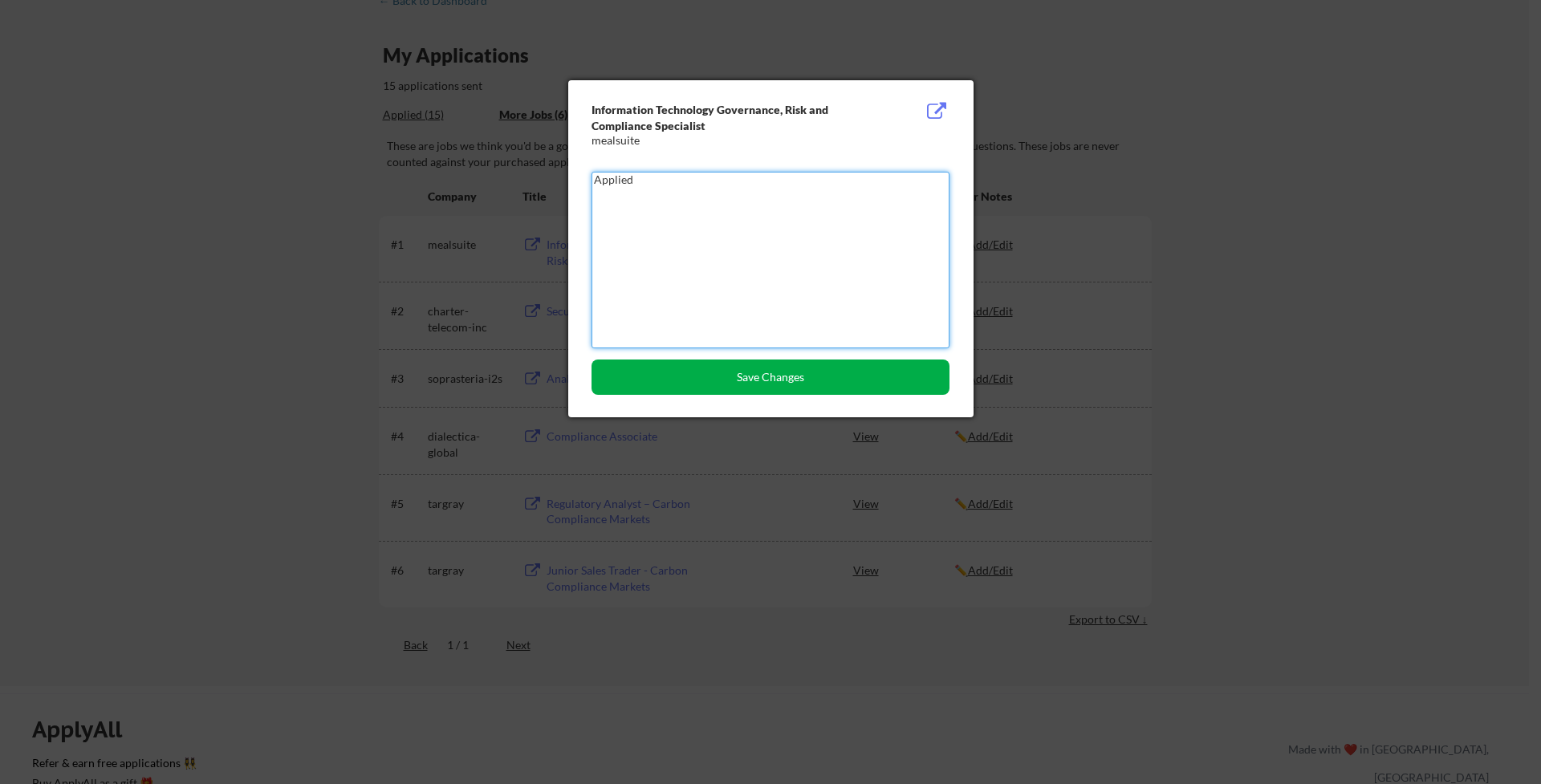
type textarea "Applied"
click at [791, 371] on button "Save Changes" at bounding box center [770, 377] width 358 height 35
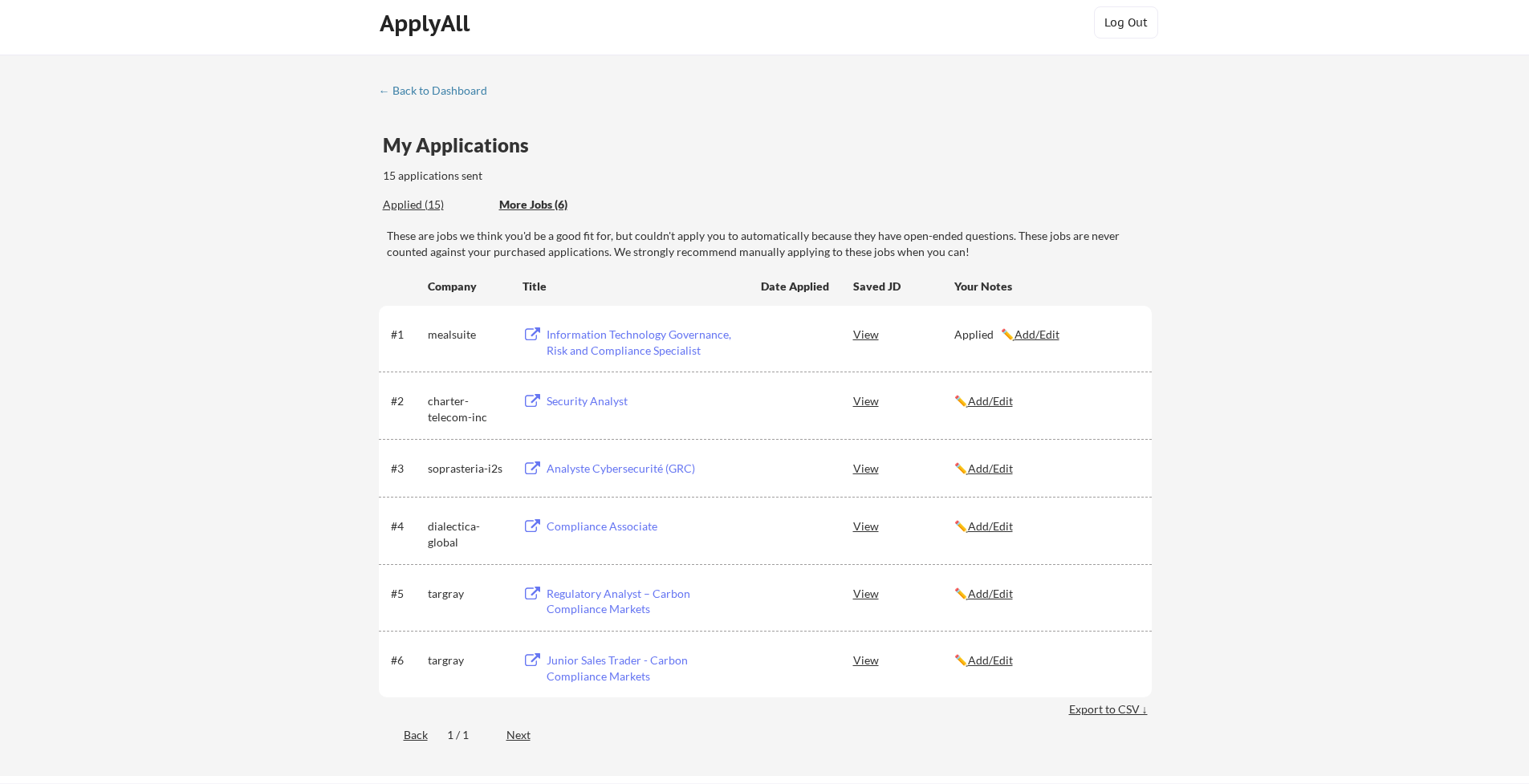
scroll to position [13, 0]
click at [398, 205] on div "Applied (15)" at bounding box center [435, 201] width 104 height 16
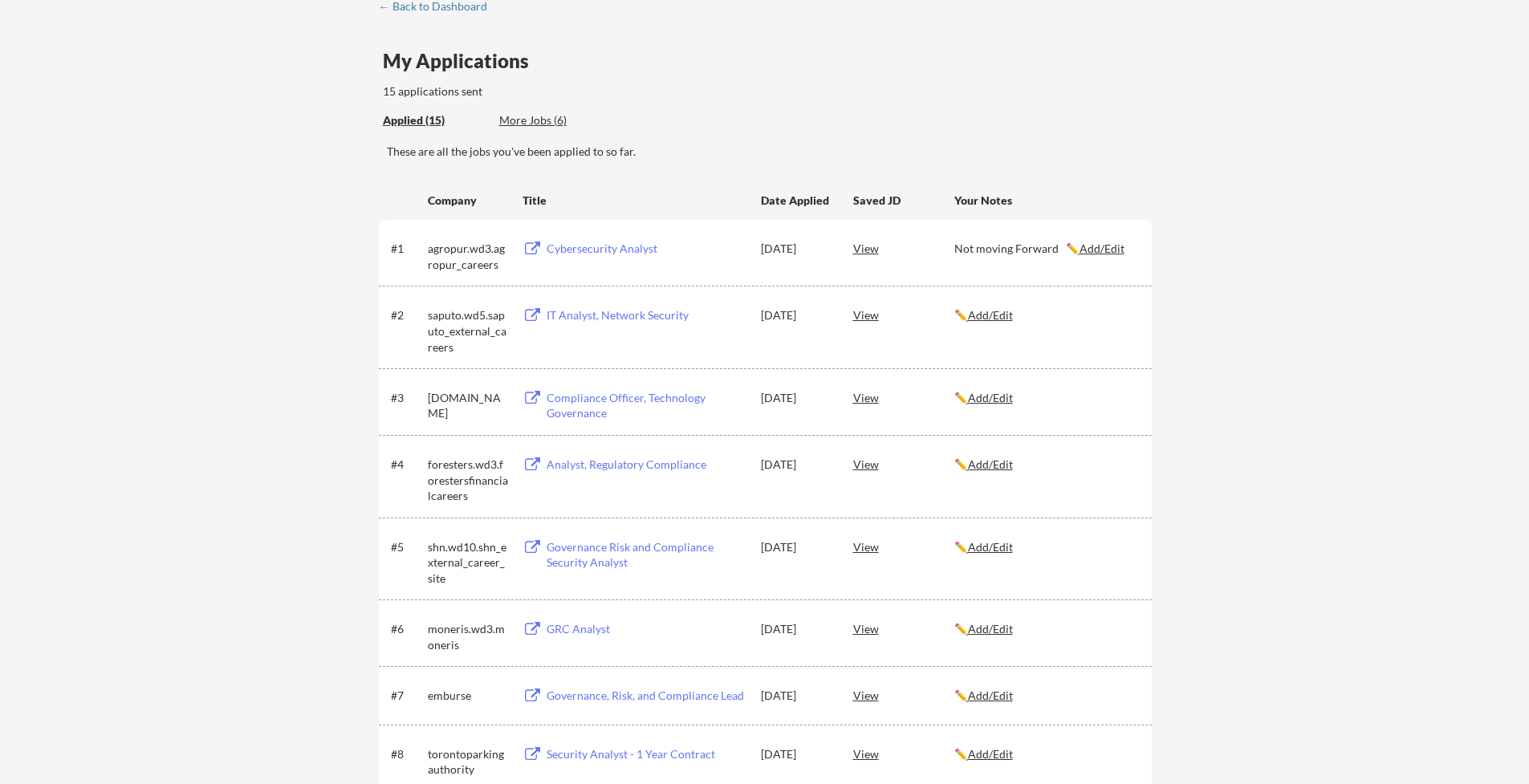
scroll to position [97, 0]
click at [576, 387] on div "Compliance Officer, Technology Governance" at bounding box center [646, 402] width 199 height 32
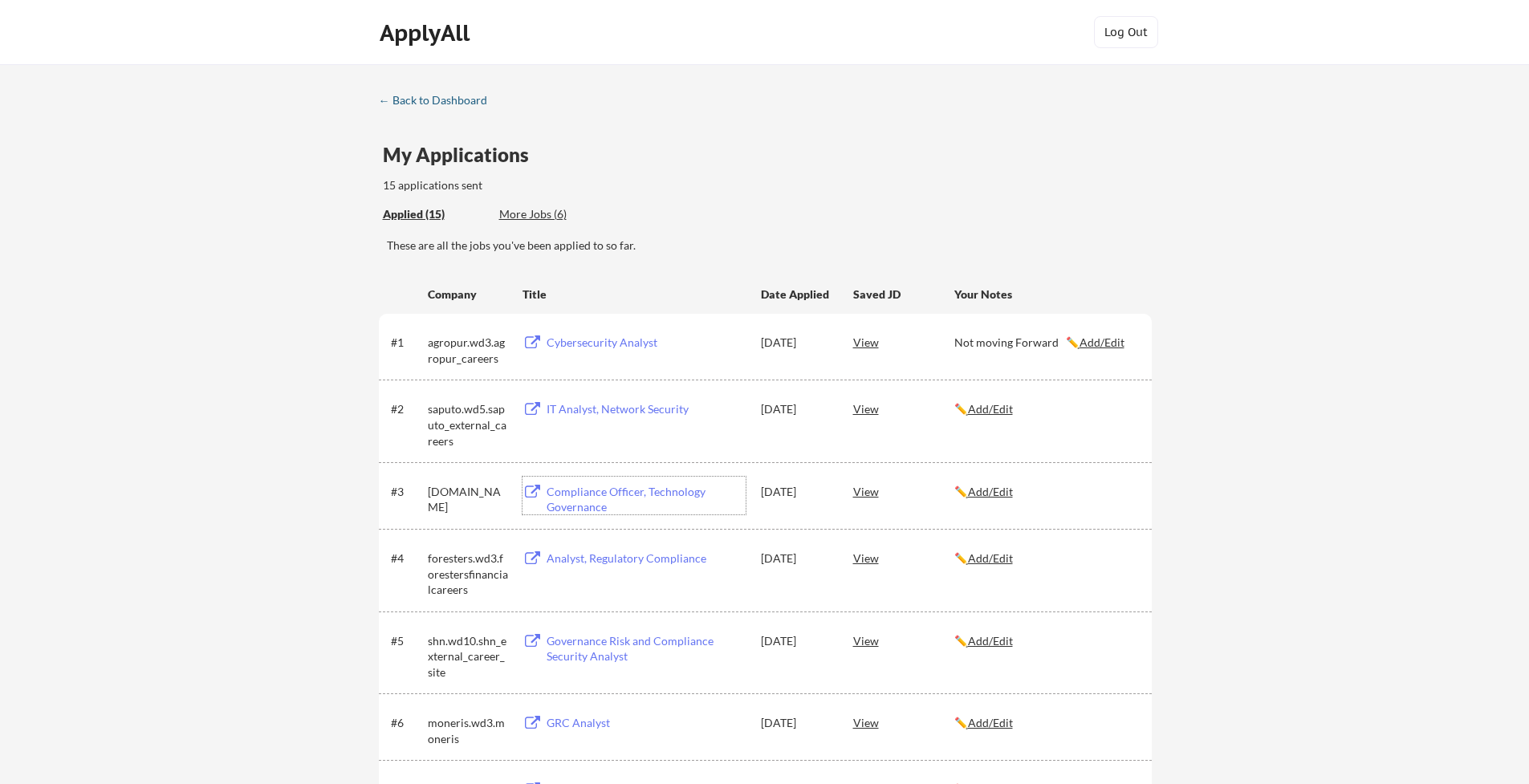
click at [400, 100] on div "← Back to Dashboard" at bounding box center [438, 100] width 120 height 11
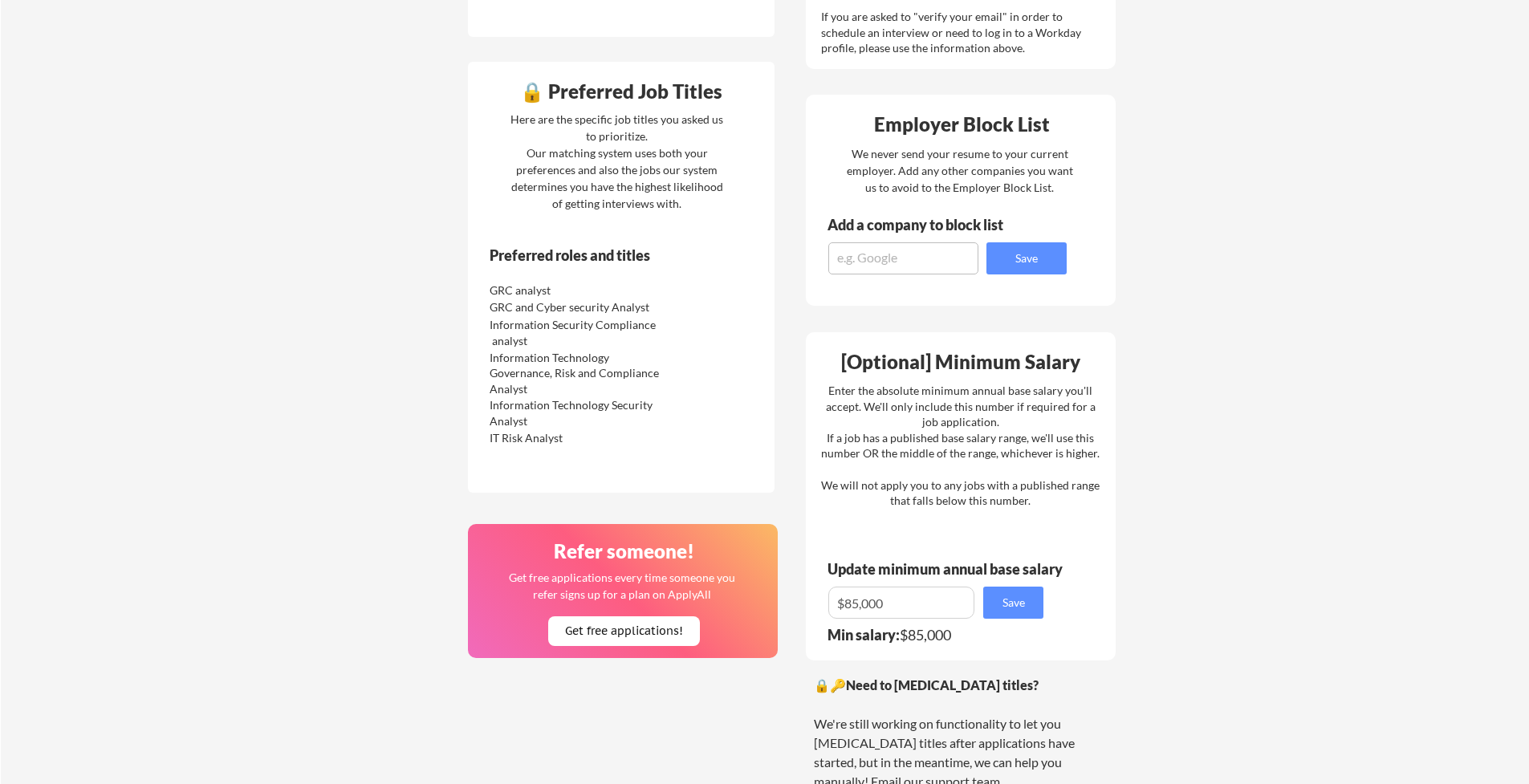
scroll to position [282, 0]
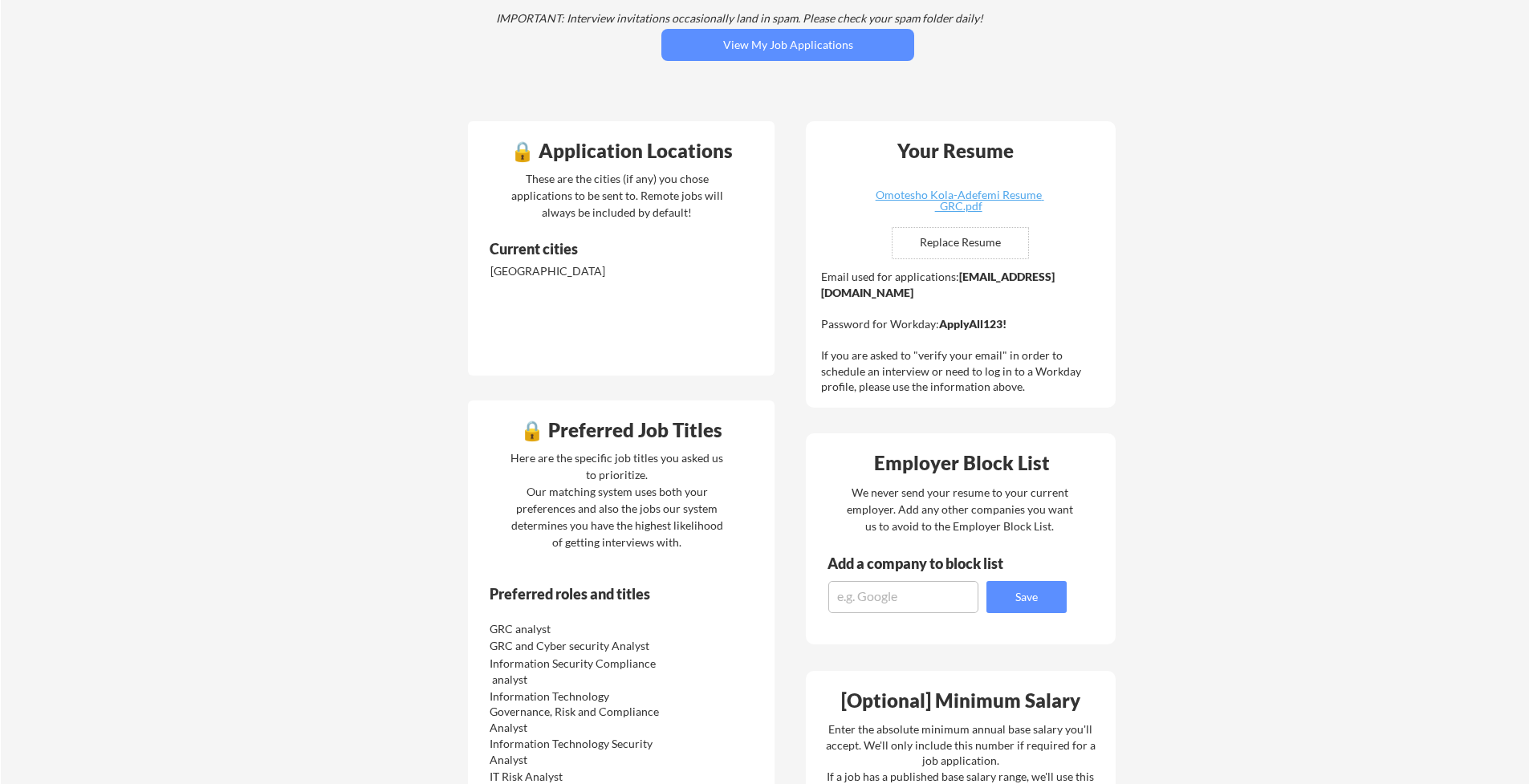
click at [532, 278] on div "[GEOGRAPHIC_DATA]" at bounding box center [575, 271] width 169 height 16
click at [572, 242] on div "Current cities" at bounding box center [600, 249] width 222 height 15
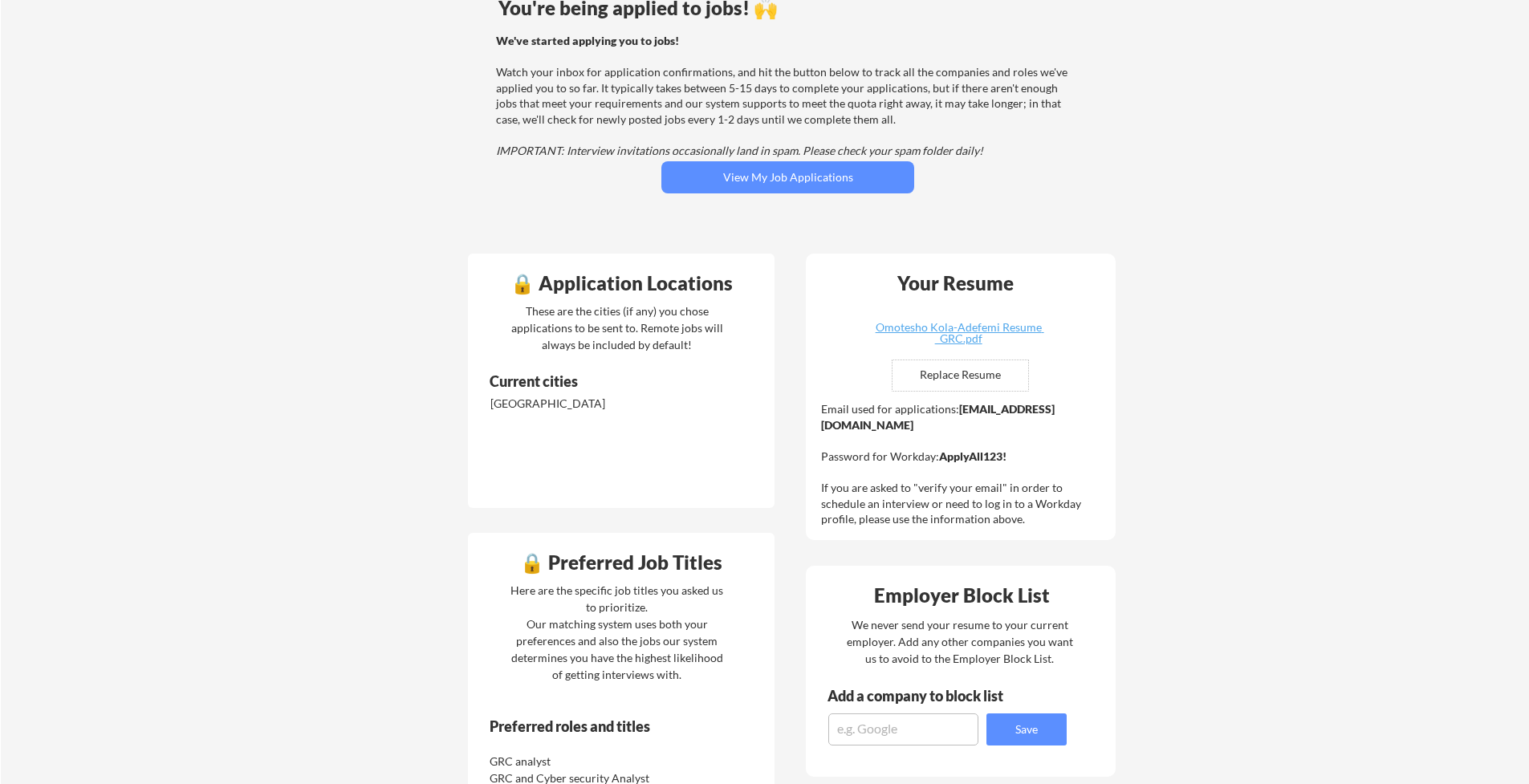
scroll to position [164, 0]
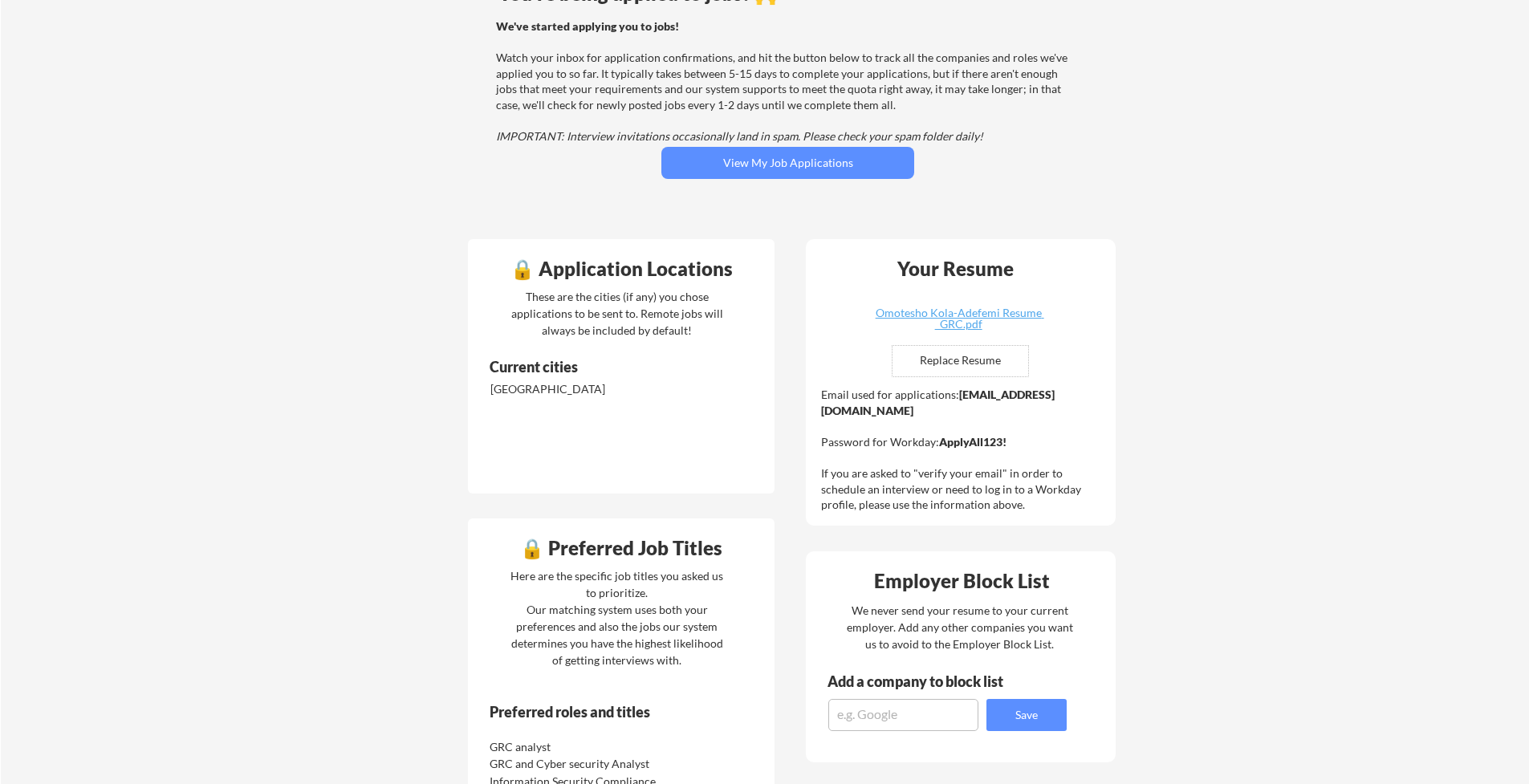
click at [571, 302] on div "These are the cities (if any) you chose applications to be sent to. Remote jobs…" at bounding box center [617, 313] width 220 height 50
drag, startPoint x: 576, startPoint y: 270, endPoint x: 576, endPoint y: 294, distance: 24.0
click at [577, 272] on div "🔒 Application Locations" at bounding box center [620, 268] width 298 height 20
click at [578, 352] on div "🔒 Application Locations These are the cities (if any) you chose applications to…" at bounding box center [621, 366] width 307 height 255
click at [554, 371] on div "Current cities" at bounding box center [600, 366] width 222 height 15
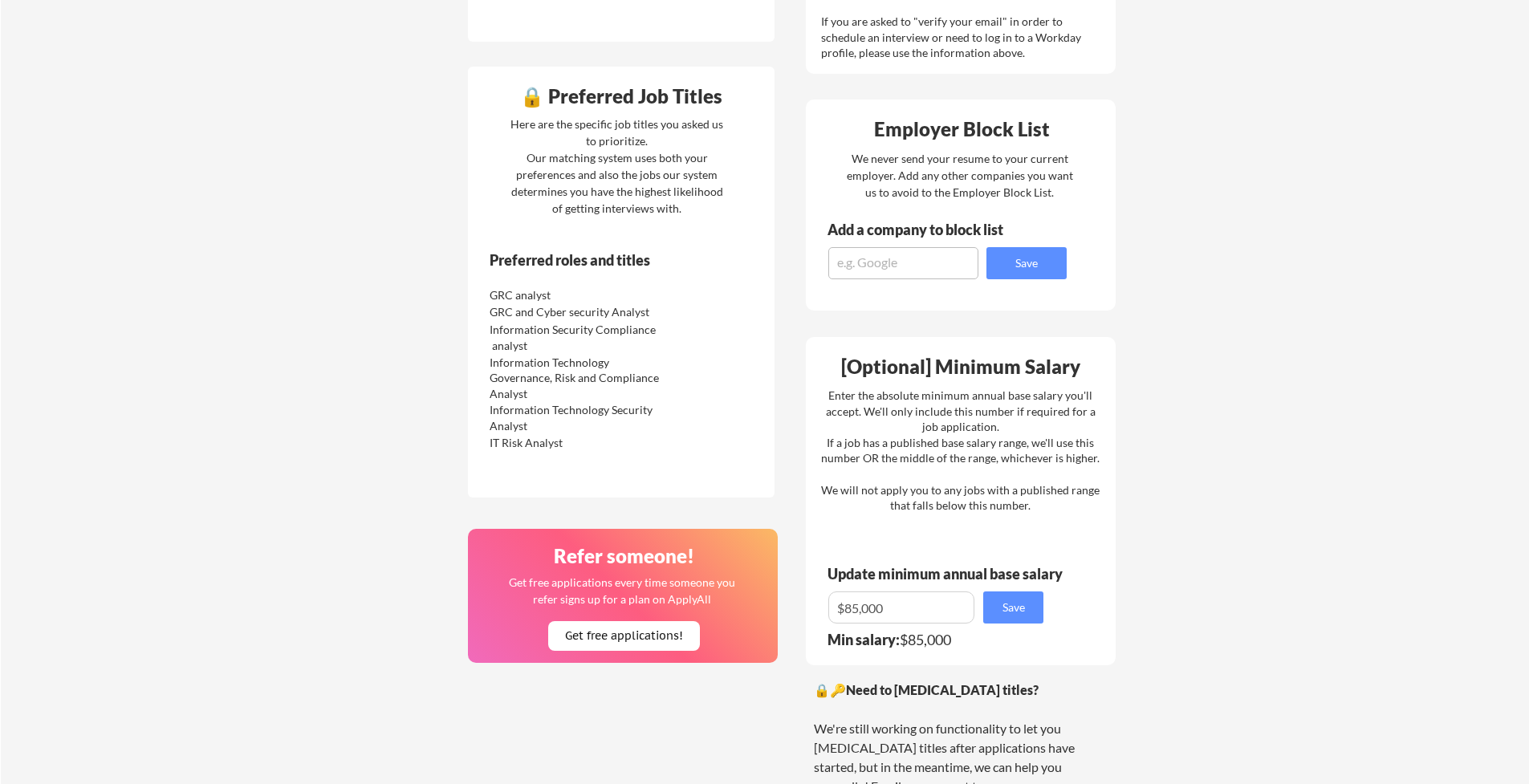
scroll to position [0, 0]
